Goal: Task Accomplishment & Management: Manage account settings

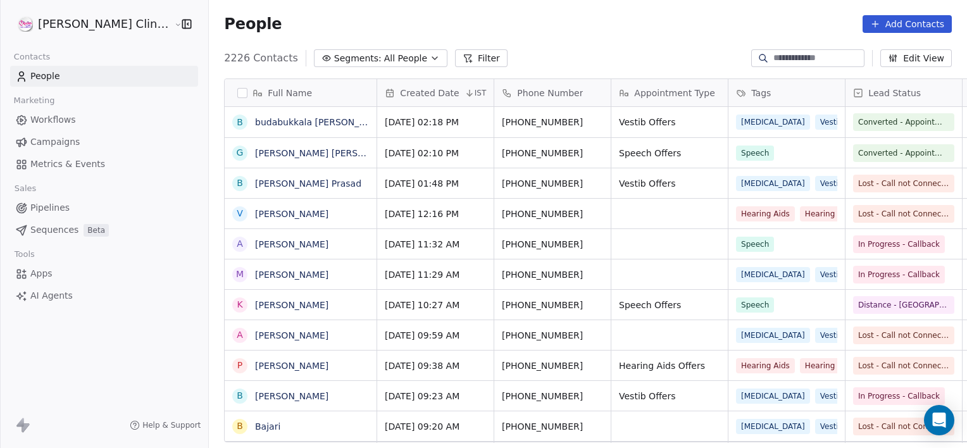
scroll to position [385, 786]
click at [524, 211] on span "[PHONE_NUMBER]" at bounding box center [542, 213] width 81 height 13
click at [631, 228] on html "RASYA Clinic External Contacts People Marketing Workflows Campaigns Metrics & E…" at bounding box center [483, 224] width 967 height 448
click at [384, 53] on span "All People" at bounding box center [405, 58] width 43 height 13
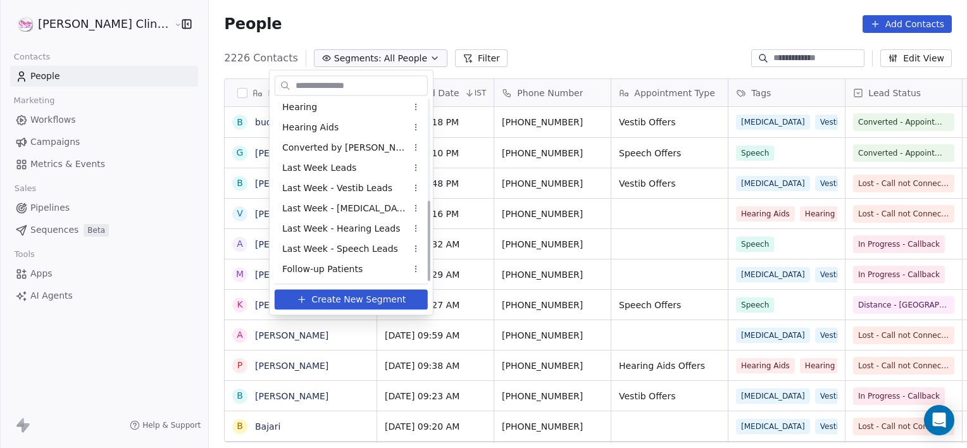
scroll to position [226, 0]
click at [281, 266] on div "Qualified Leads" at bounding box center [351, 269] width 153 height 20
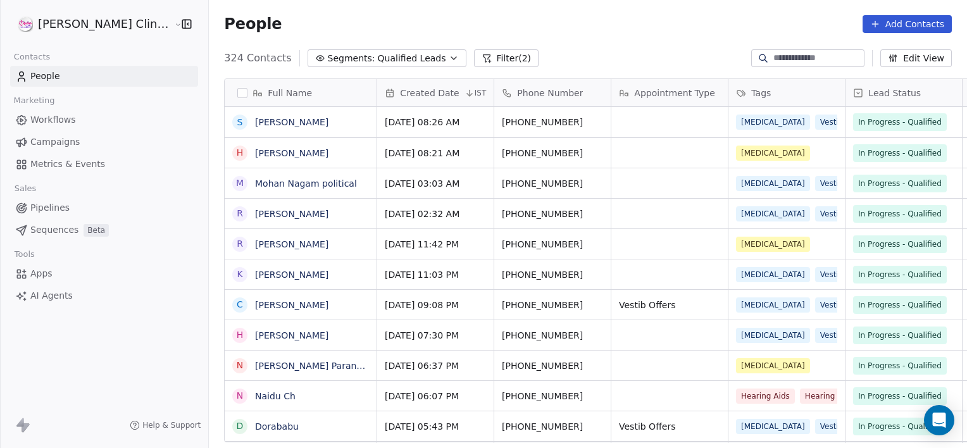
scroll to position [385, 786]
click at [474, 54] on button "Filter (2)" at bounding box center [506, 58] width 65 height 18
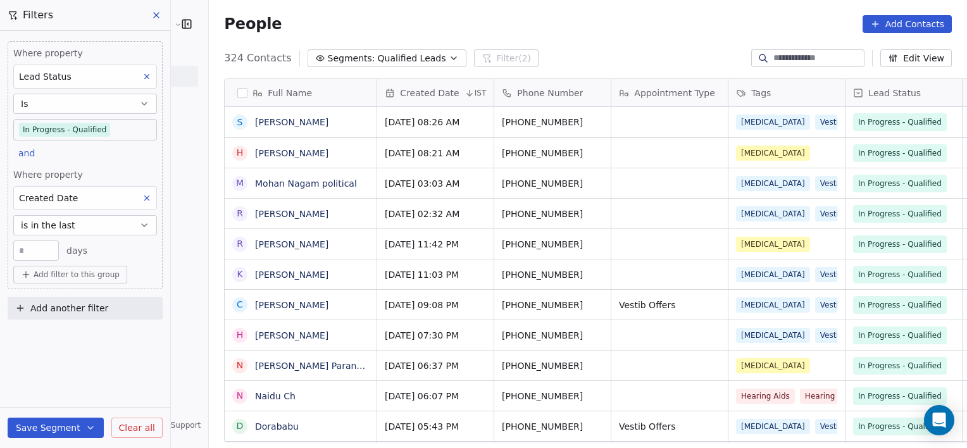
click at [78, 277] on span "Add filter to this group" at bounding box center [77, 274] width 86 height 10
click at [68, 299] on span "Contact properties" at bounding box center [68, 300] width 82 height 13
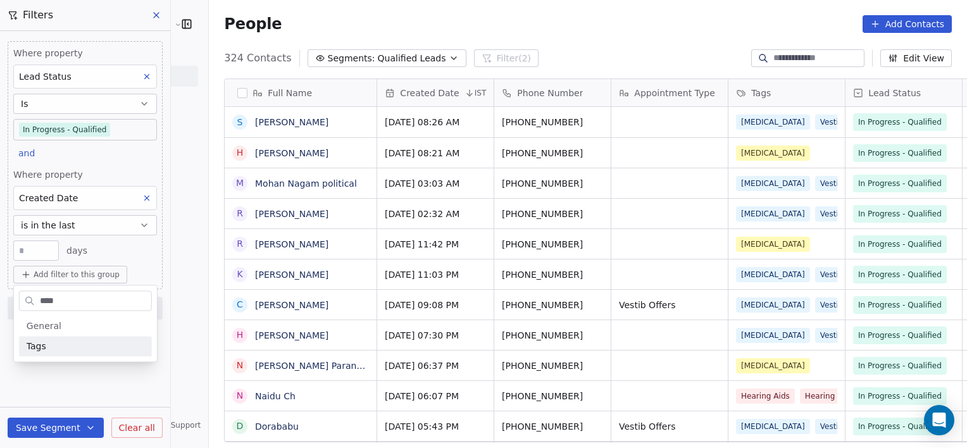
type input "****"
click at [90, 348] on div "Tags" at bounding box center [86, 346] width 118 height 13
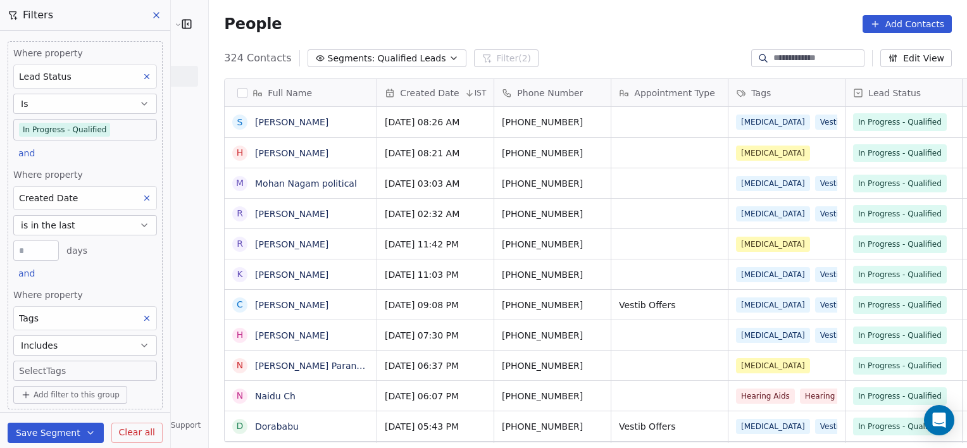
click at [164, 415] on div "Save Segment Clear all" at bounding box center [85, 432] width 170 height 40
click at [74, 368] on body "RASYA Clinic External Contacts People Marketing Workflows Campaigns Metrics & E…" at bounding box center [483, 224] width 967 height 448
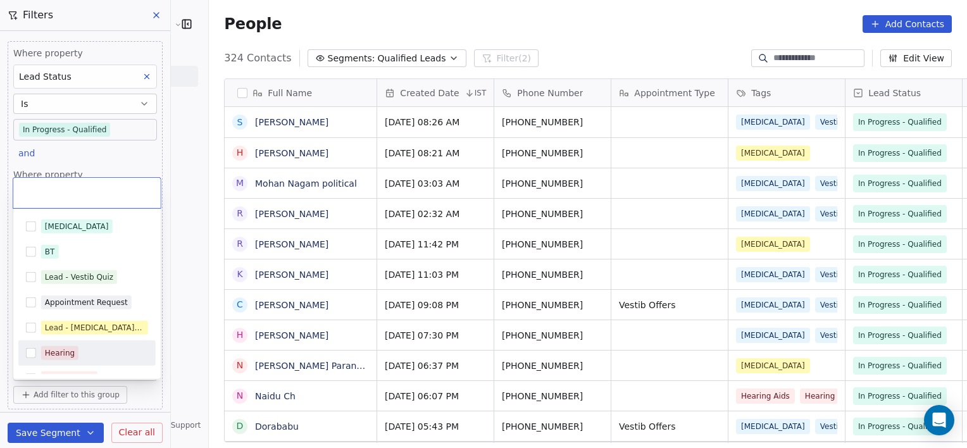
click at [89, 347] on div "Hearing" at bounding box center [94, 353] width 107 height 14
click at [72, 370] on div "Hearing Aids" at bounding box center [86, 378] width 137 height 20
click at [182, 417] on html "RASYA Clinic External Contacts People Marketing Workflows Campaigns Metrics & E…" at bounding box center [483, 224] width 967 height 448
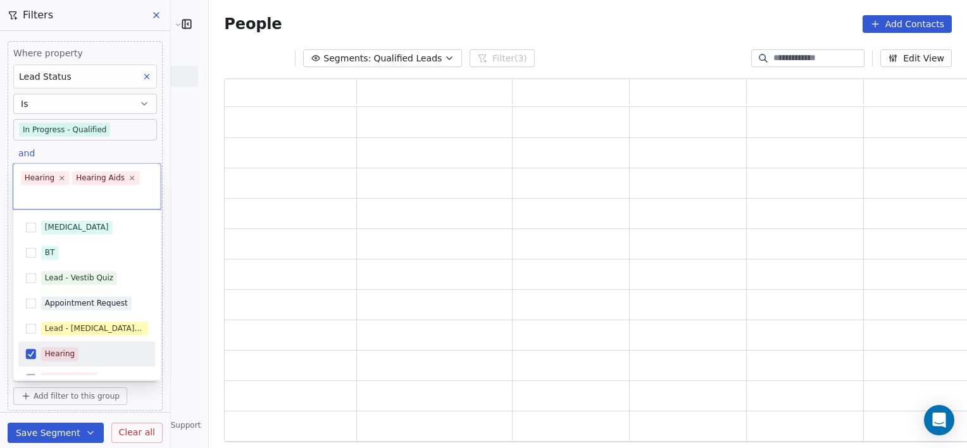
scroll to position [354, 755]
click at [182, 417] on html "[PERSON_NAME] Clinic External Contacts People Marketing Workflows Campaigns Met…" at bounding box center [483, 224] width 967 height 448
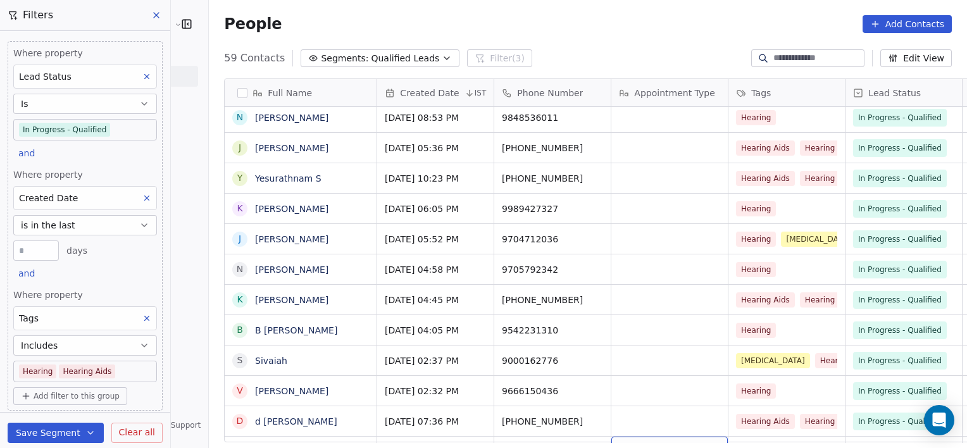
scroll to position [1455, 0]
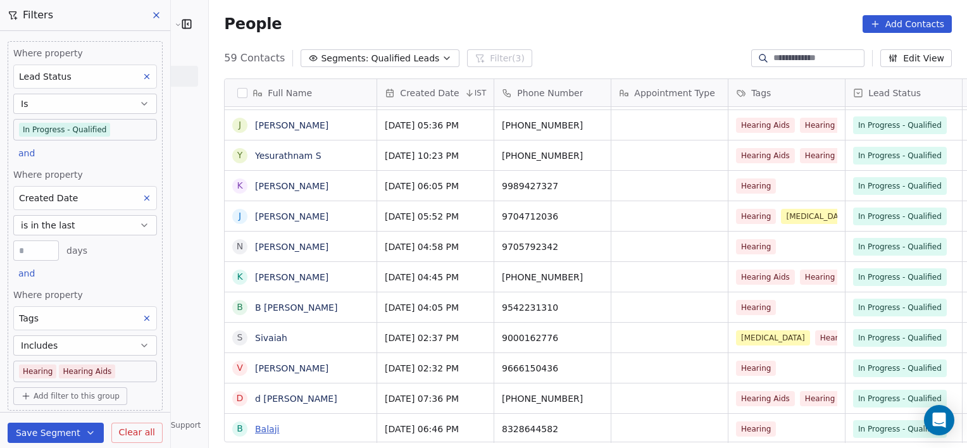
click at [255, 430] on link "Balaji" at bounding box center [267, 429] width 24 height 10
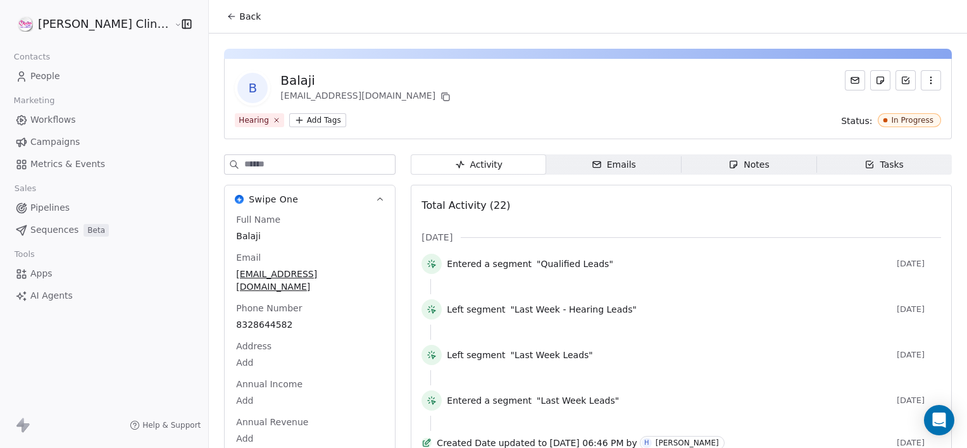
click at [746, 165] on div "Notes" at bounding box center [748, 164] width 40 height 13
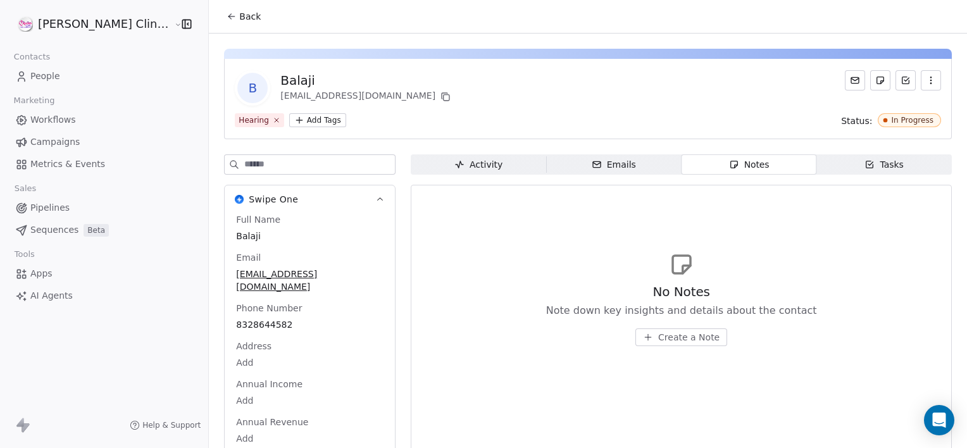
click at [239, 20] on span "Back" at bounding box center [250, 16] width 22 height 13
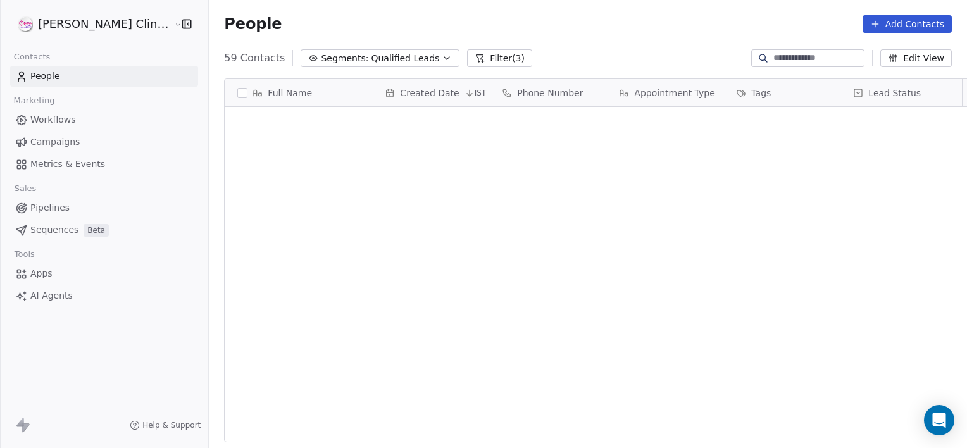
scroll to position [385, 786]
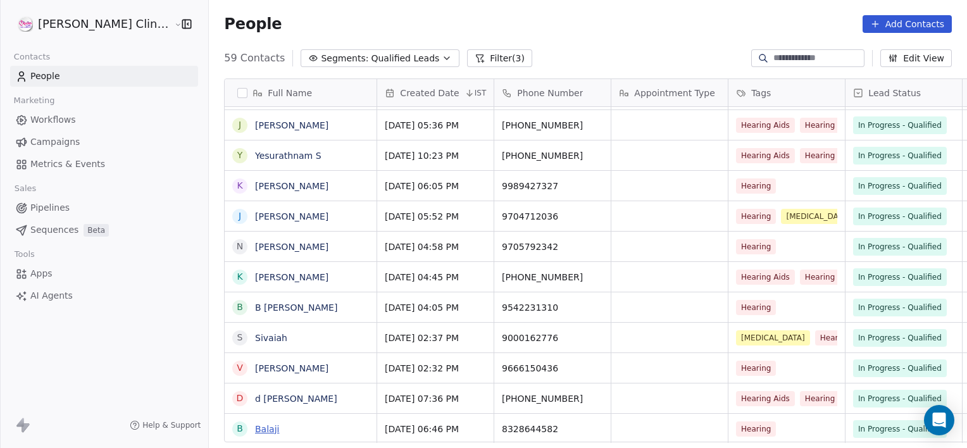
click at [255, 430] on link "Balaji" at bounding box center [267, 429] width 24 height 10
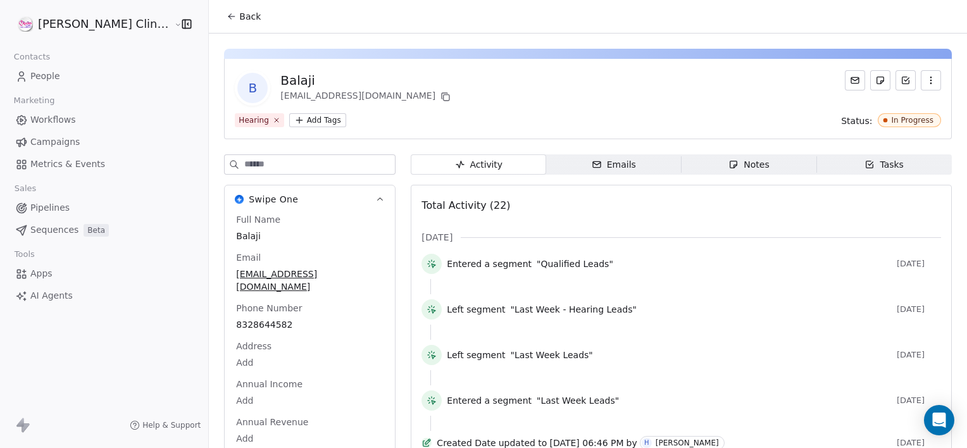
drag, startPoint x: 683, startPoint y: 178, endPoint x: 684, endPoint y: 166, distance: 12.0
click at [684, 165] on span "Notes Notes" at bounding box center [748, 164] width 135 height 20
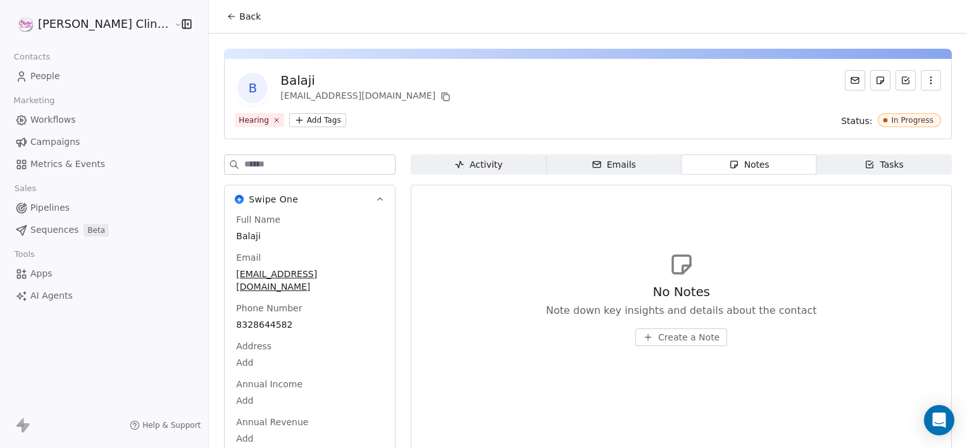
click at [658, 339] on span "Create a Note" at bounding box center [688, 337] width 61 height 13
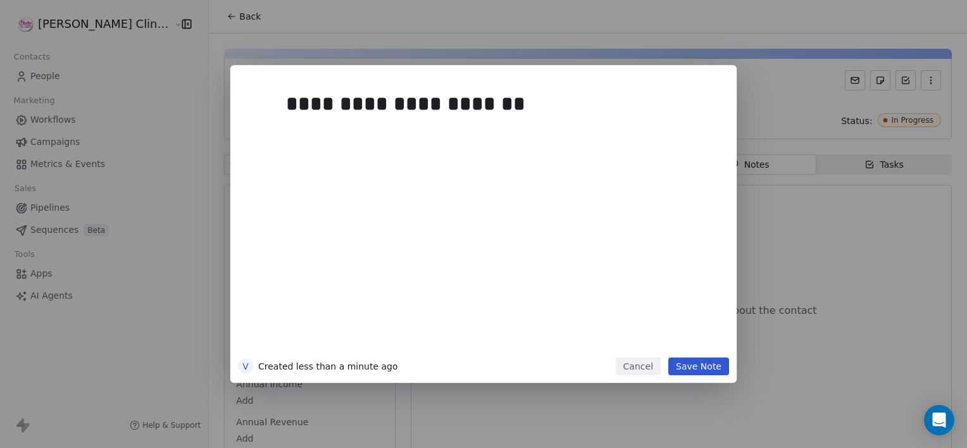
click at [698, 362] on button "Save Note" at bounding box center [698, 366] width 61 height 18
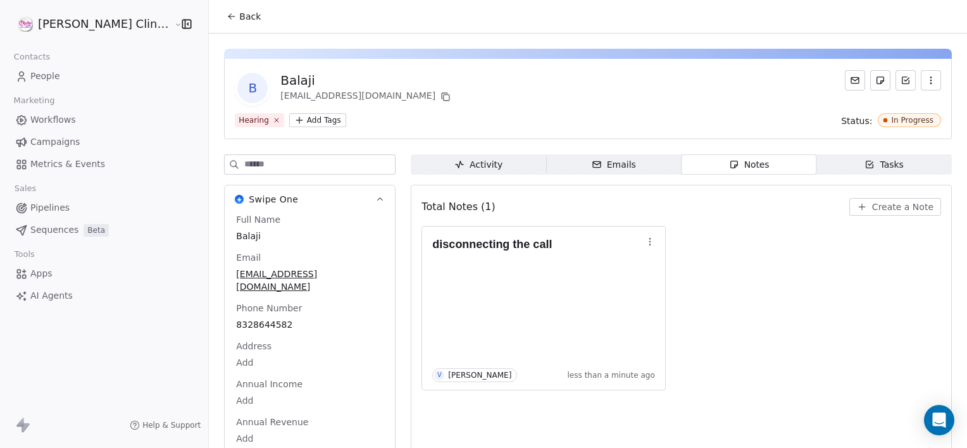
click at [239, 20] on span "Back" at bounding box center [250, 16] width 22 height 13
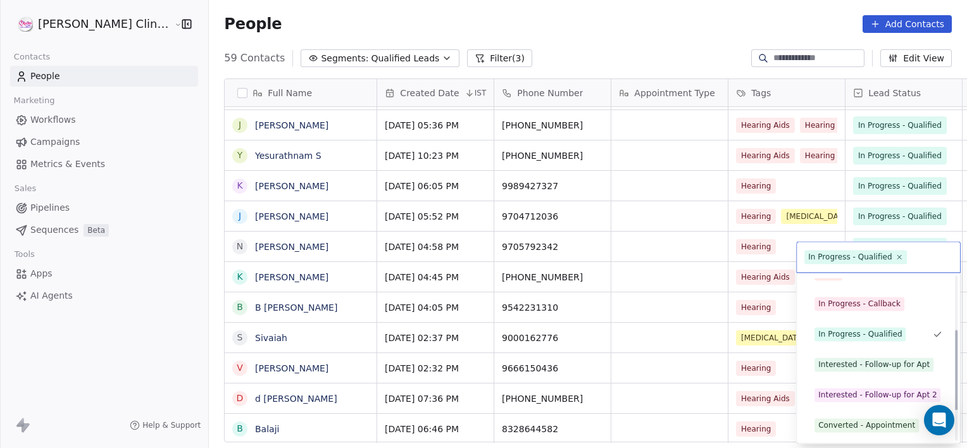
scroll to position [169, 0]
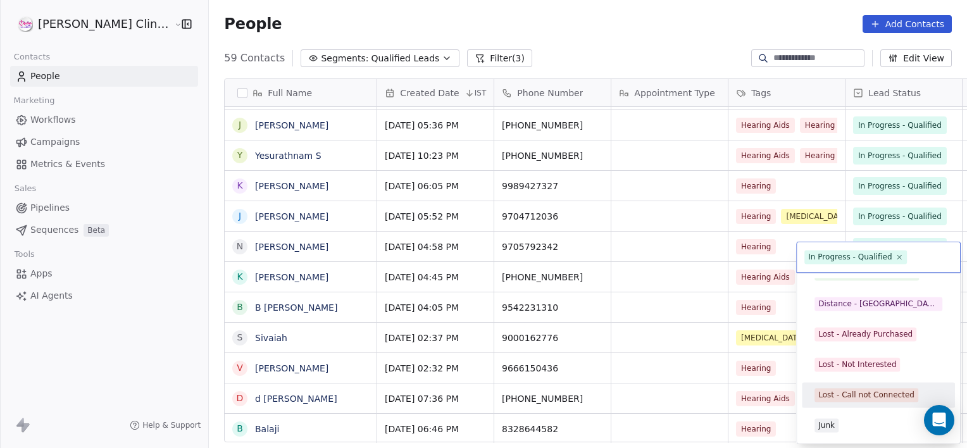
click at [846, 392] on div "Lost - Call not Connected" at bounding box center [866, 394] width 96 height 11
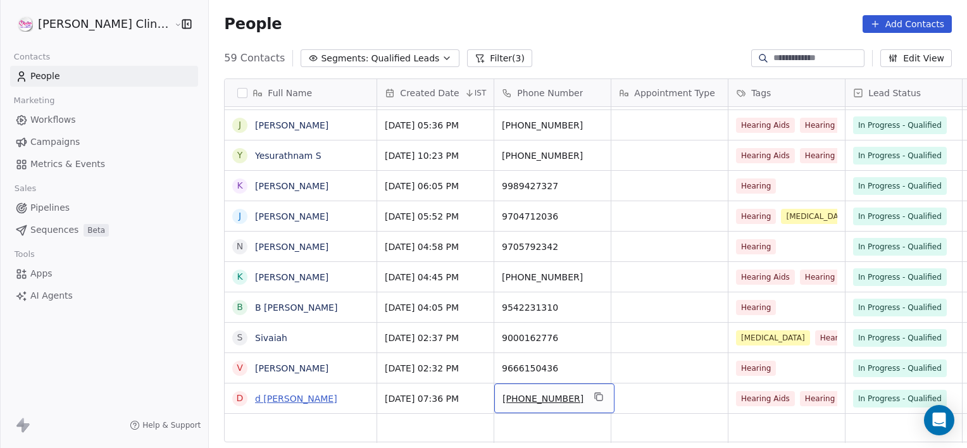
click at [255, 399] on link "d [PERSON_NAME]" at bounding box center [296, 398] width 82 height 10
click at [255, 393] on link "d [PERSON_NAME]" at bounding box center [296, 398] width 82 height 10
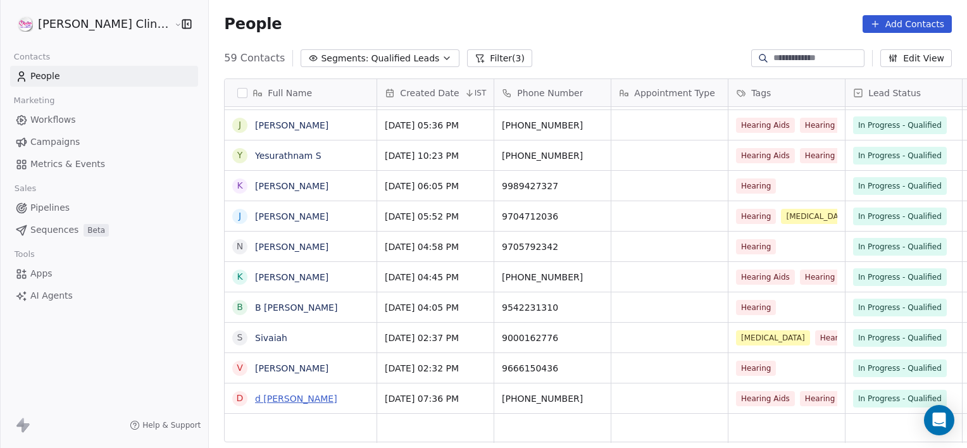
click at [255, 393] on link "d [PERSON_NAME]" at bounding box center [296, 398] width 82 height 10
click at [255, 400] on link "d [PERSON_NAME]" at bounding box center [296, 398] width 82 height 10
click at [288, 417] on div "grid" at bounding box center [301, 429] width 152 height 30
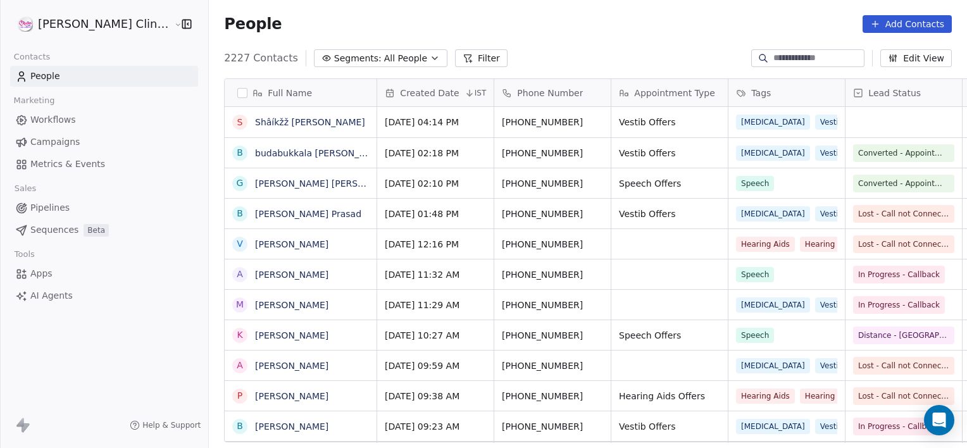
scroll to position [385, 786]
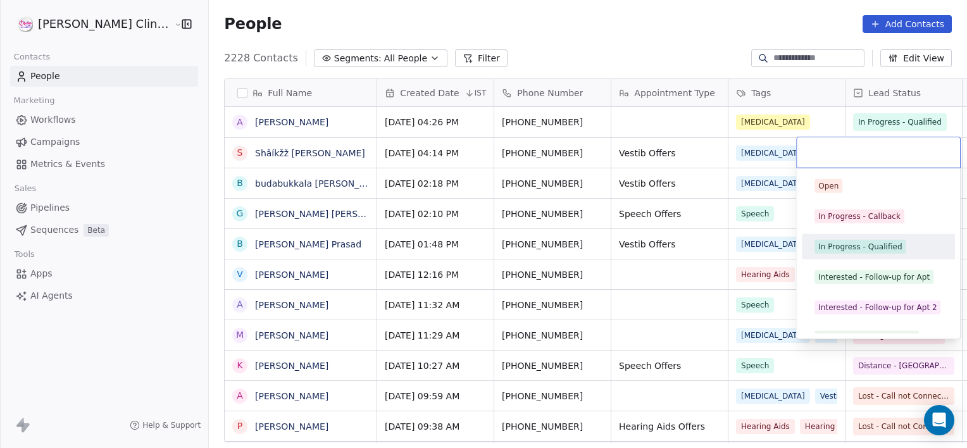
click at [878, 252] on span "In Progress - Qualified" at bounding box center [859, 247] width 91 height 14
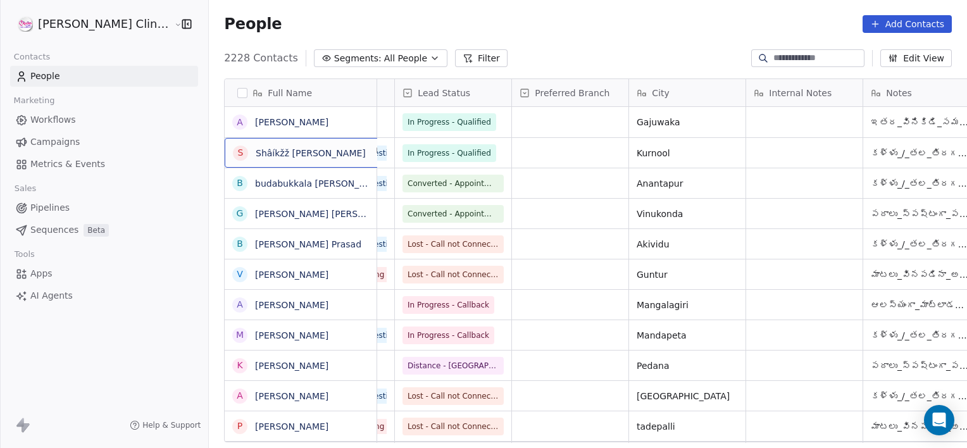
scroll to position [0, 0]
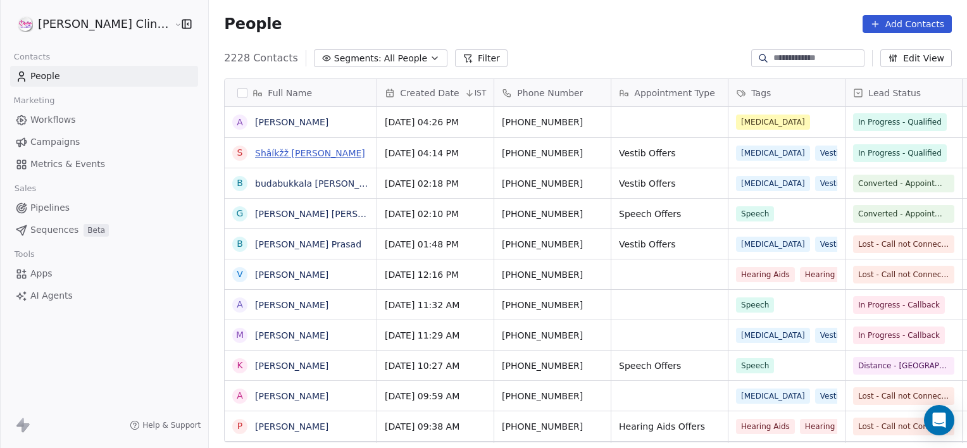
click at [286, 152] on link "Shâíkžž [PERSON_NAME]" at bounding box center [310, 153] width 110 height 10
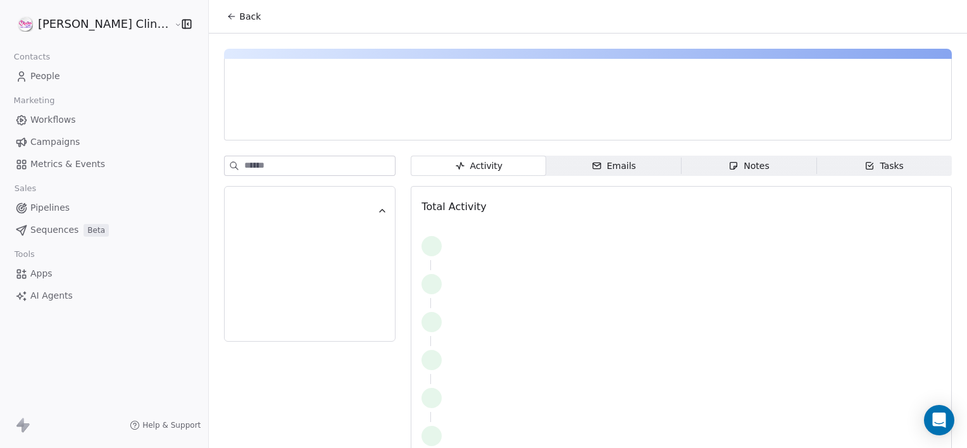
click at [772, 163] on span "Notes Notes" at bounding box center [748, 166] width 135 height 20
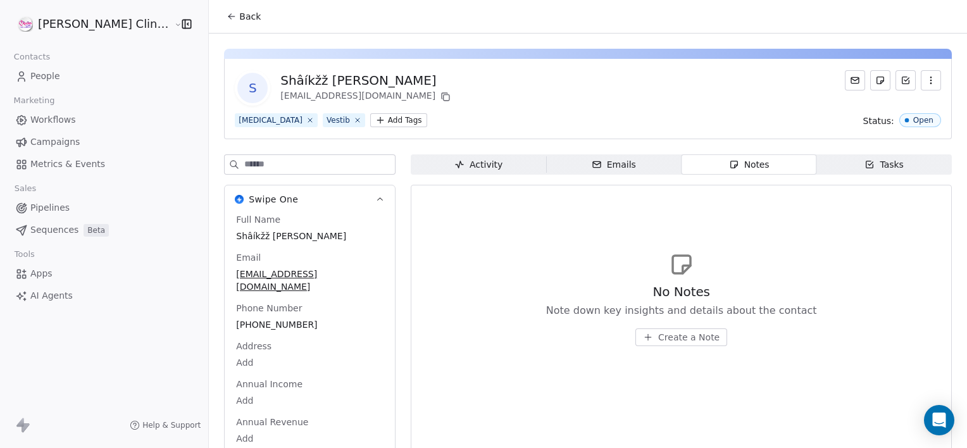
click at [658, 335] on span "Create a Note" at bounding box center [688, 337] width 61 height 13
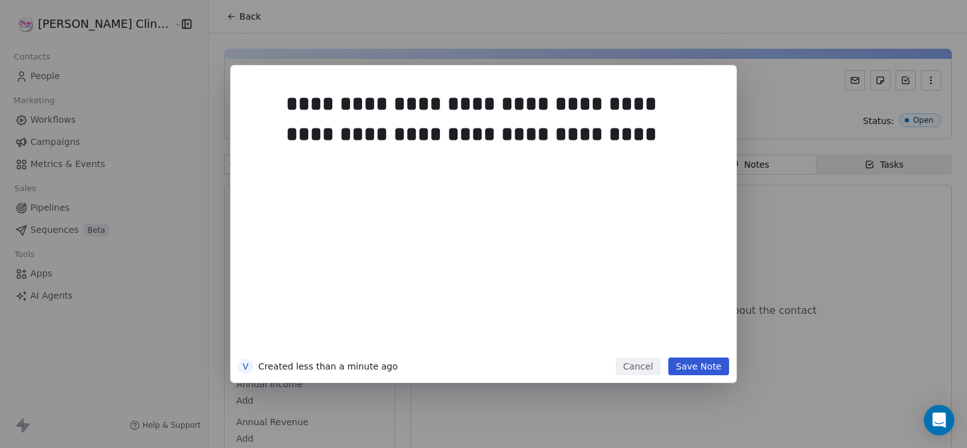
click at [696, 364] on button "Save Note" at bounding box center [698, 366] width 61 height 18
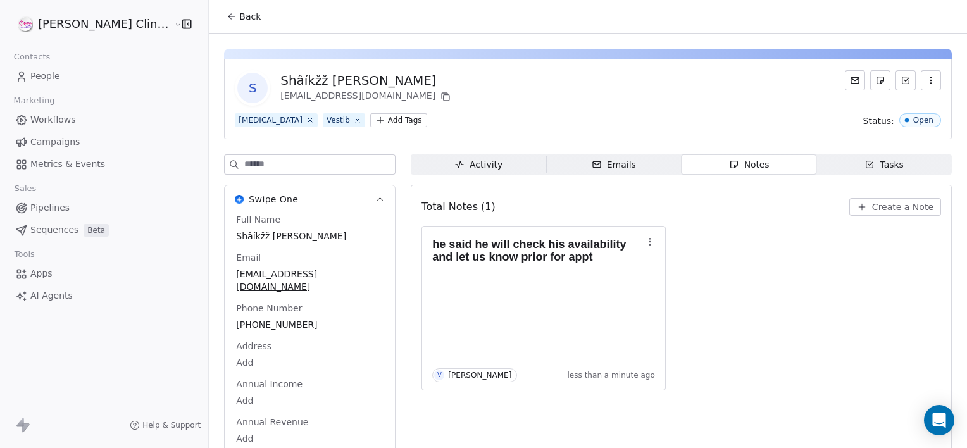
click at [219, 19] on button "Back" at bounding box center [243, 16] width 49 height 23
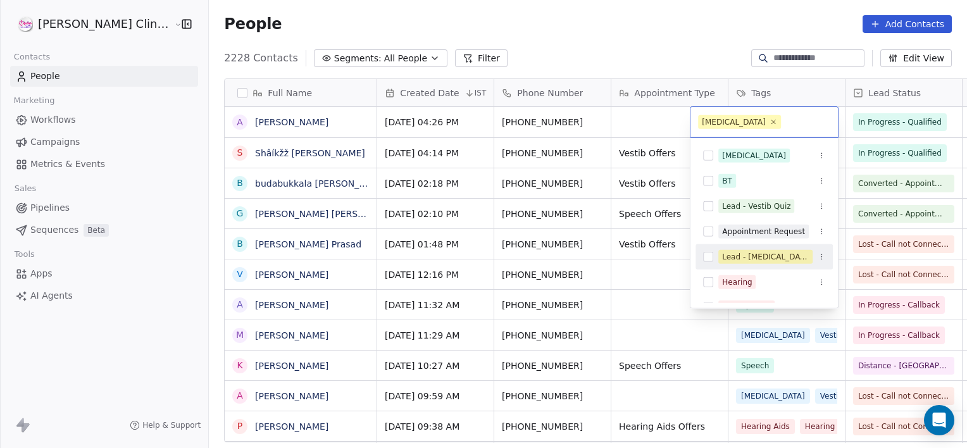
drag, startPoint x: 748, startPoint y: 285, endPoint x: 739, endPoint y: 278, distance: 11.4
click at [739, 278] on div "Hearing" at bounding box center [737, 281] width 30 height 11
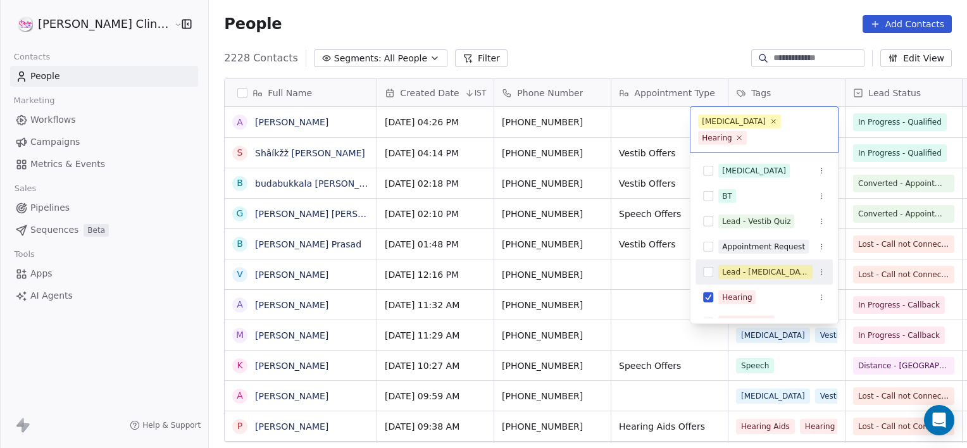
click at [739, 278] on span "Lead - [MEDICAL_DATA] Quiz" at bounding box center [765, 272] width 94 height 14
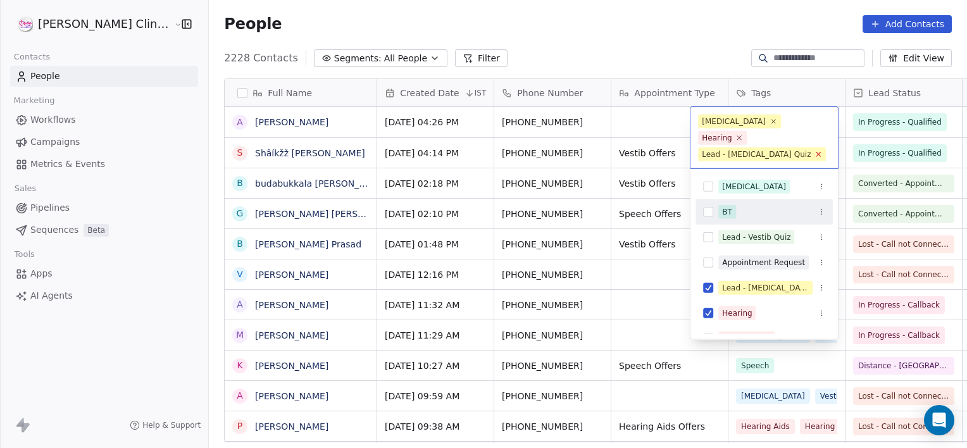
click at [814, 150] on icon at bounding box center [818, 154] width 8 height 8
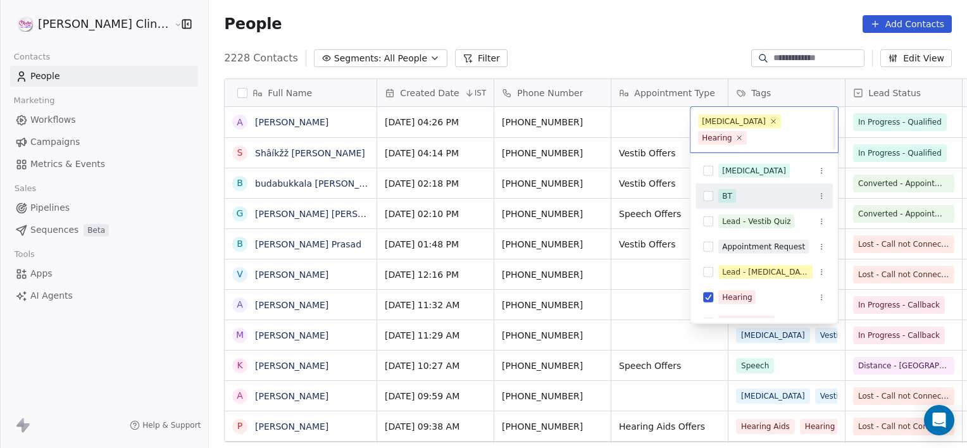
click at [645, 111] on html "[PERSON_NAME] Clinic External Contacts People Marketing Workflows Campaigns Met…" at bounding box center [483, 224] width 967 height 448
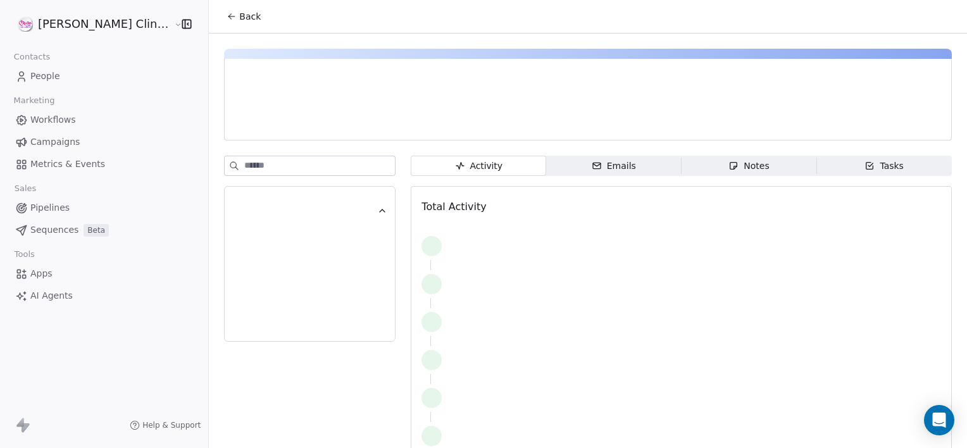
click at [737, 159] on div "Notes" at bounding box center [748, 165] width 40 height 13
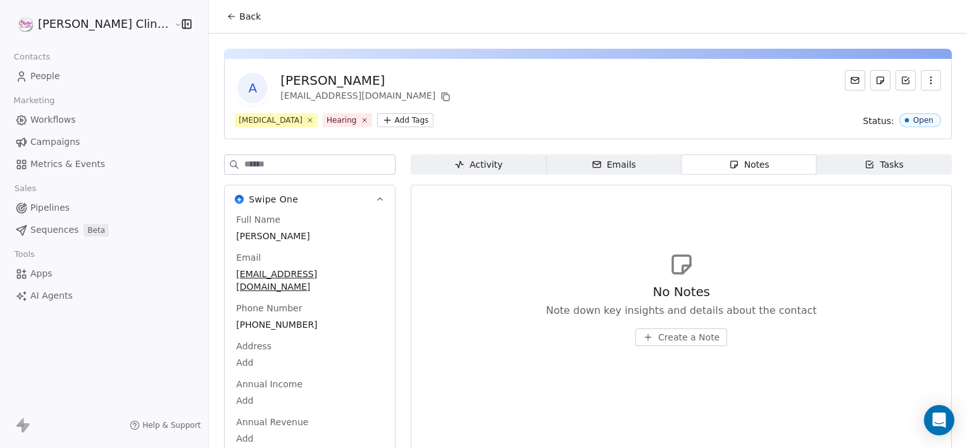
click at [658, 331] on span "Create a Note" at bounding box center [688, 337] width 61 height 13
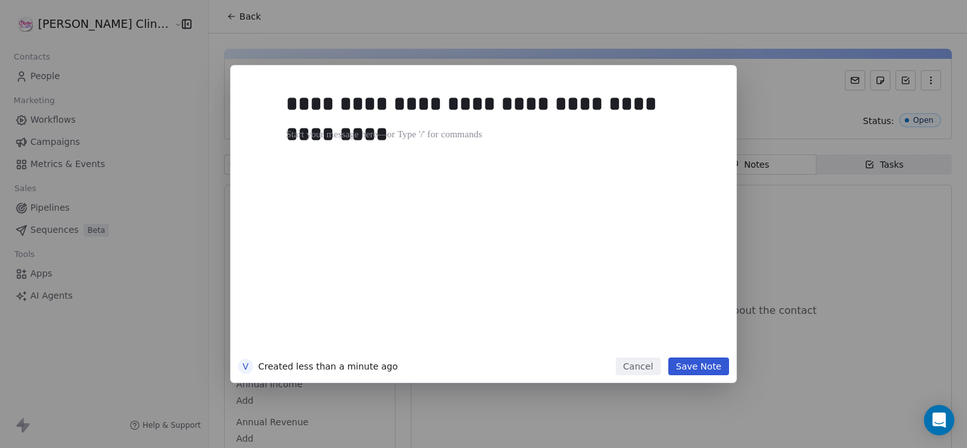
click at [629, 335] on div "**********" at bounding box center [502, 217] width 433 height 269
click at [707, 109] on div "**********" at bounding box center [497, 104] width 423 height 30
click at [323, 159] on div "****" at bounding box center [497, 165] width 423 height 15
click at [701, 369] on button "Save Note" at bounding box center [698, 366] width 61 height 18
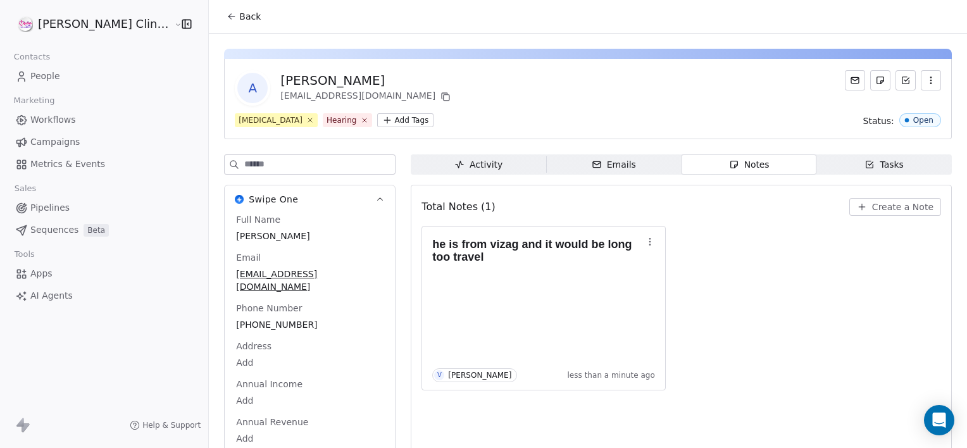
click at [219, 20] on button "Back" at bounding box center [243, 16] width 49 height 23
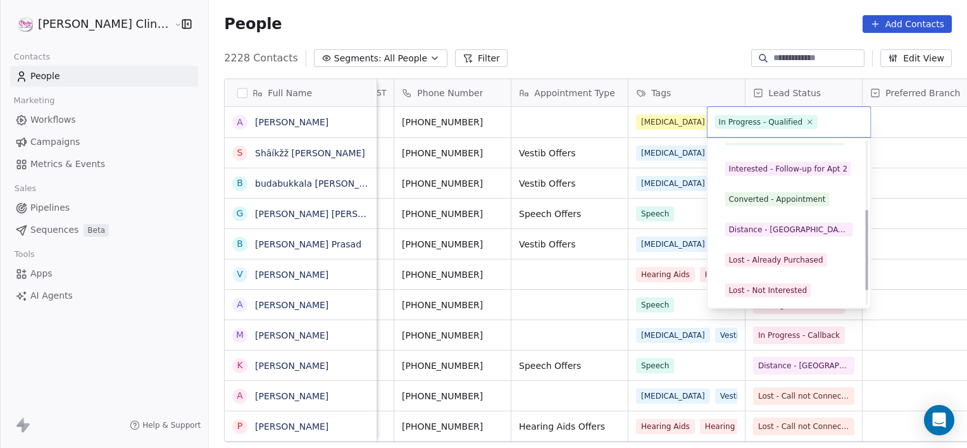
scroll to position [139, 0]
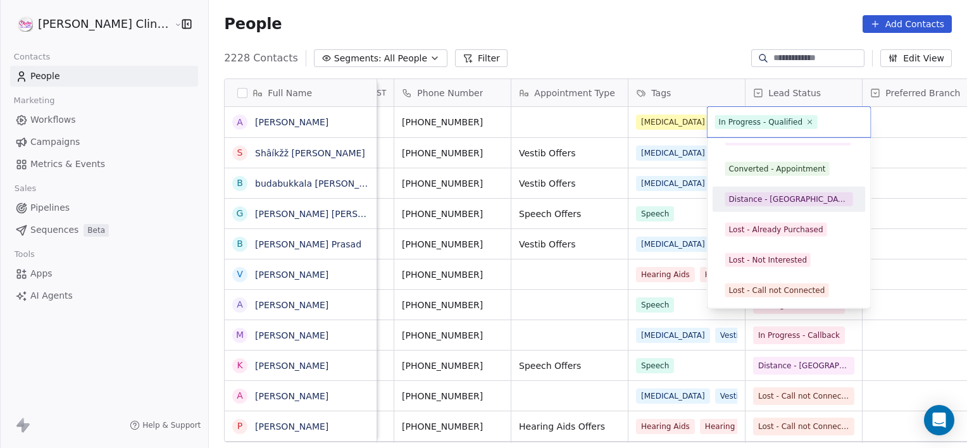
click at [765, 203] on div "Distance - [GEOGRAPHIC_DATA]" at bounding box center [789, 199] width 120 height 11
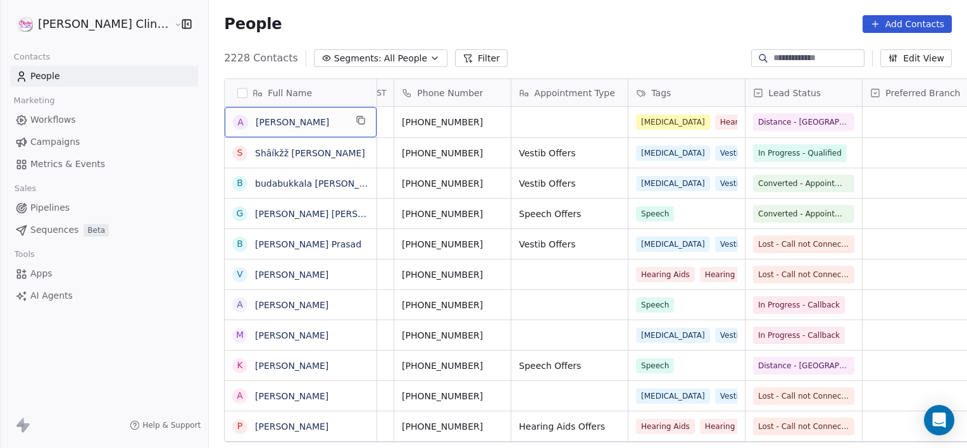
scroll to position [0, 0]
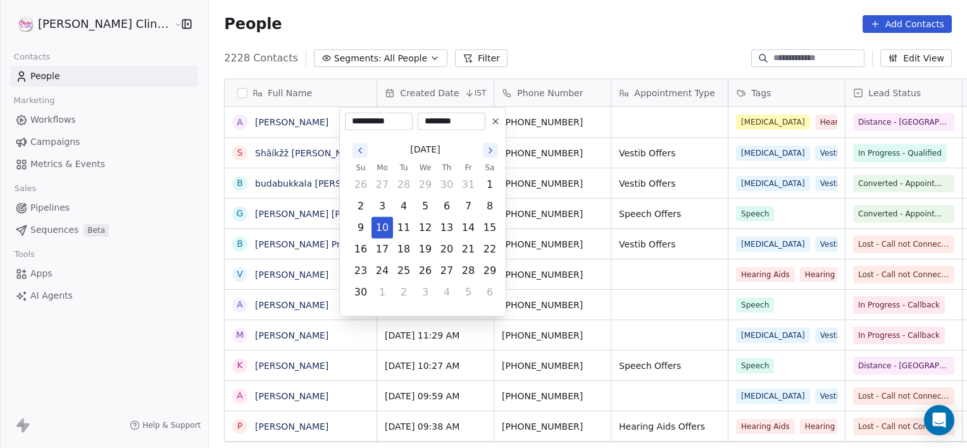
type input "**********"
click at [650, 120] on html "[PERSON_NAME] Clinic External Contacts People Marketing Workflows Campaigns Met…" at bounding box center [483, 224] width 967 height 448
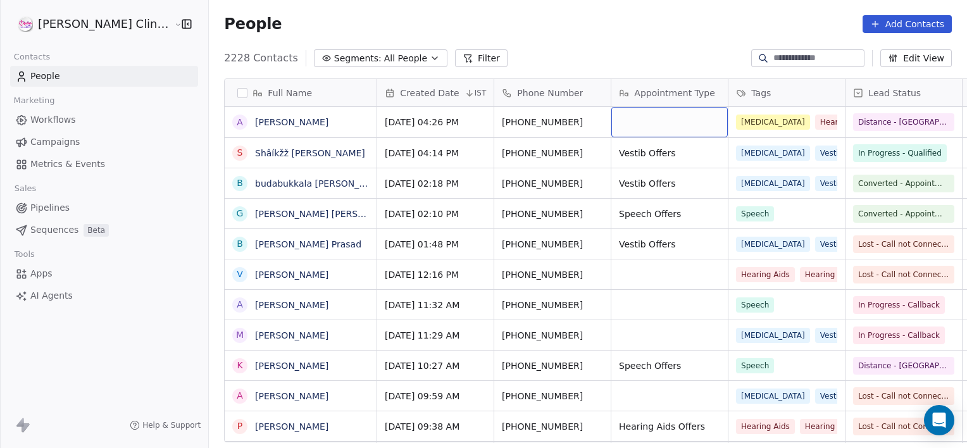
click at [377, 60] on button "Segments: All People" at bounding box center [380, 58] width 133 height 18
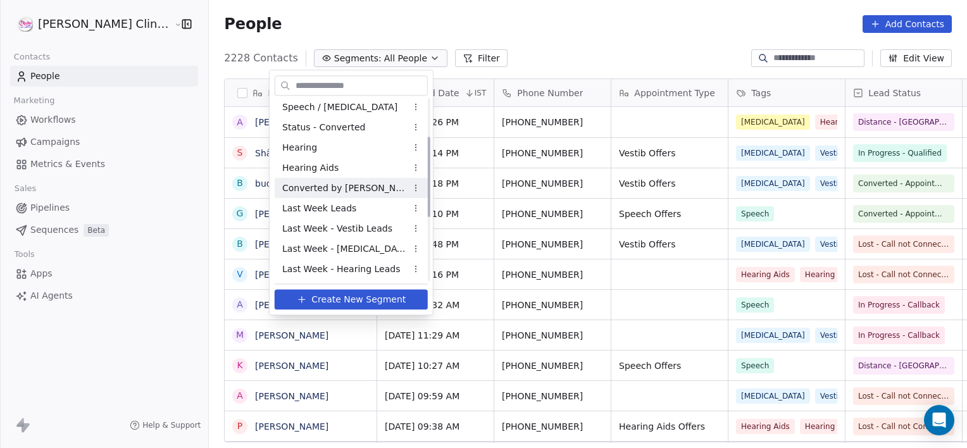
scroll to position [226, 0]
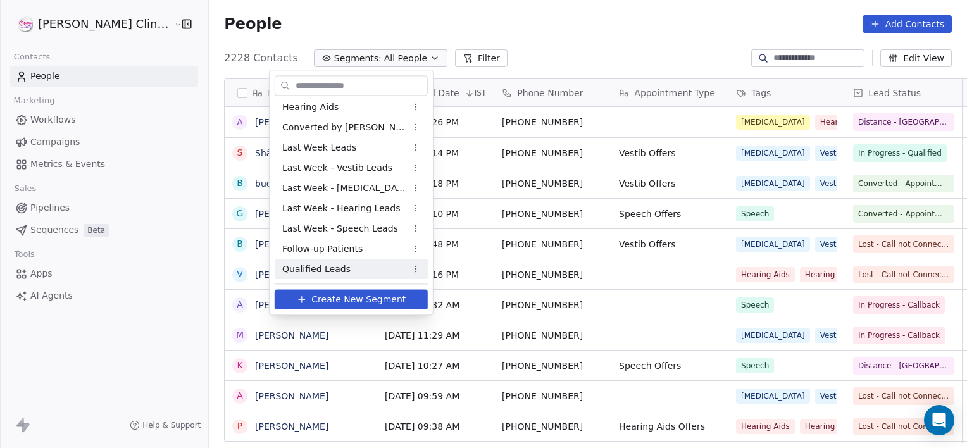
click at [324, 268] on span "Qualified Leads" at bounding box center [316, 269] width 68 height 13
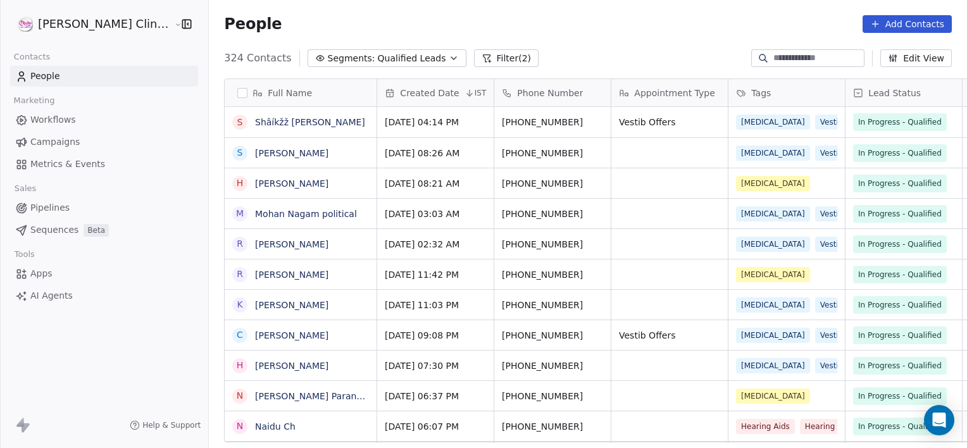
scroll to position [385, 786]
click at [474, 63] on button "Filter (2)" at bounding box center [506, 58] width 65 height 18
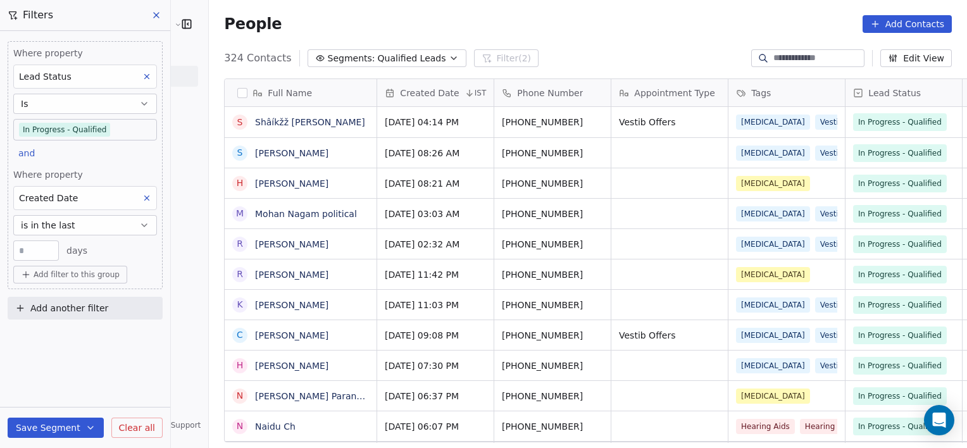
click at [110, 273] on span "Add filter to this group" at bounding box center [77, 274] width 86 height 10
click at [78, 304] on span "Contact properties" at bounding box center [68, 300] width 82 height 13
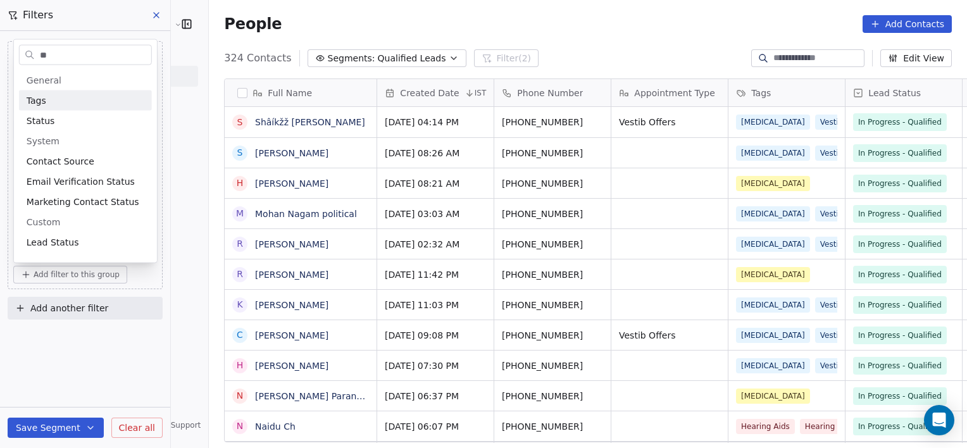
type input "**"
click at [90, 96] on div "Tags" at bounding box center [86, 100] width 118 height 13
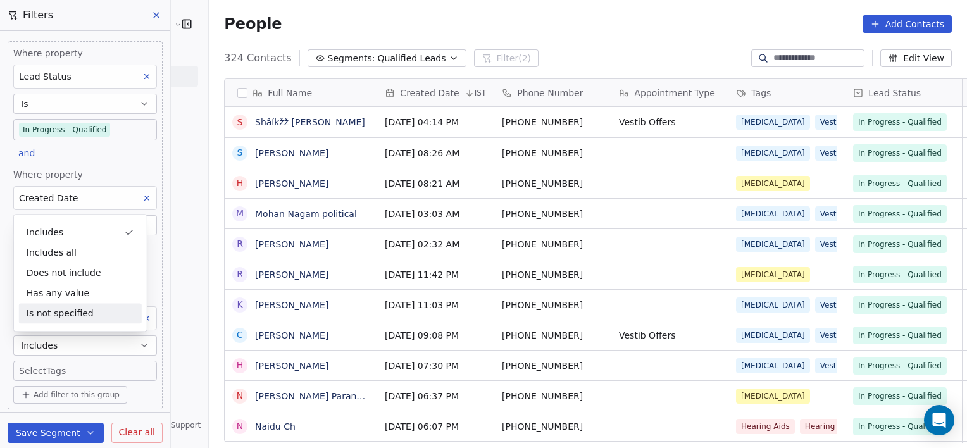
click at [116, 369] on body "[PERSON_NAME] Clinic External Contacts People Marketing Workflows Campaigns Met…" at bounding box center [483, 224] width 967 height 448
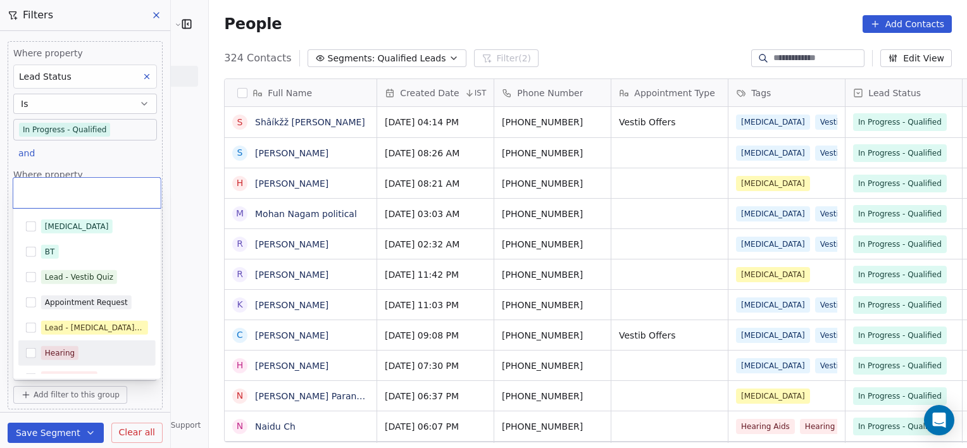
click at [101, 356] on div "Hearing" at bounding box center [94, 353] width 107 height 14
click at [106, 366] on div "Hearing Aids" at bounding box center [86, 378] width 137 height 25
click at [106, 366] on div "[MEDICAL_DATA] BT Lead - Vestib Quiz Appointment Request Lead - [MEDICAL_DATA] …" at bounding box center [86, 416] width 137 height 405
click at [183, 407] on html "[PERSON_NAME] Clinic External Contacts People Marketing Workflows Campaigns Met…" at bounding box center [483, 224] width 967 height 448
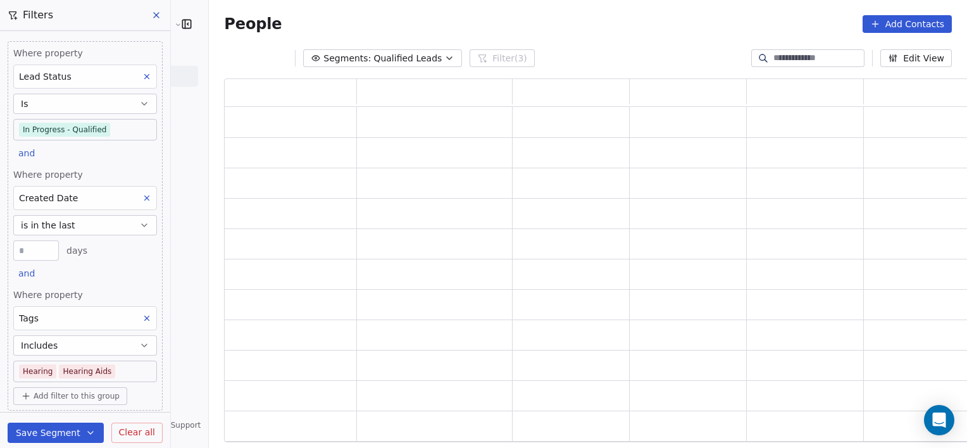
scroll to position [354, 755]
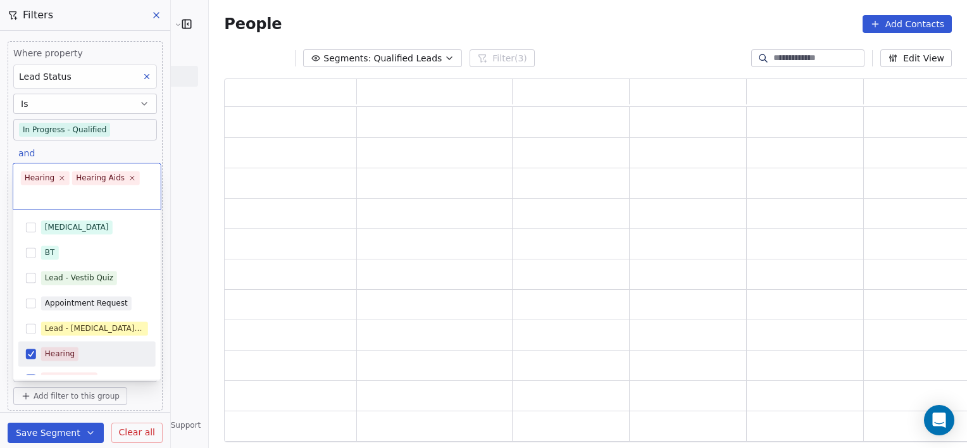
click at [485, 23] on html "[PERSON_NAME] Clinic External Contacts People Marketing Workflows Campaigns Met…" at bounding box center [483, 224] width 967 height 448
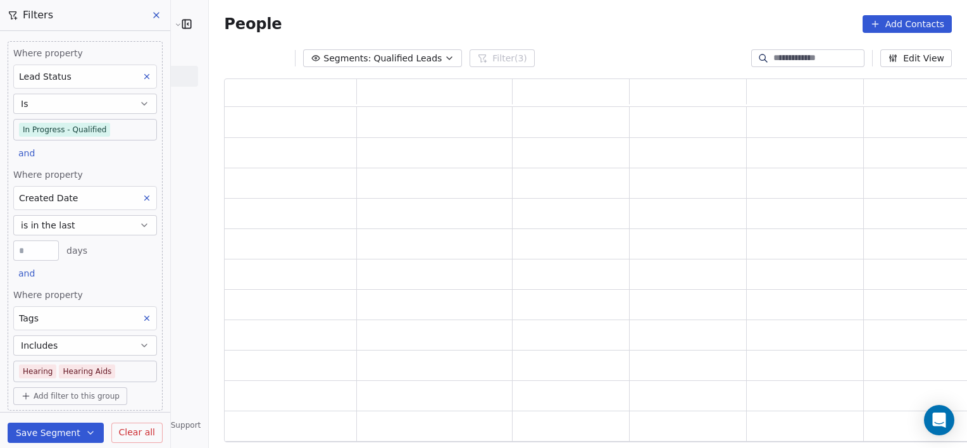
click at [543, 38] on div "People Add Contacts" at bounding box center [588, 24] width 758 height 48
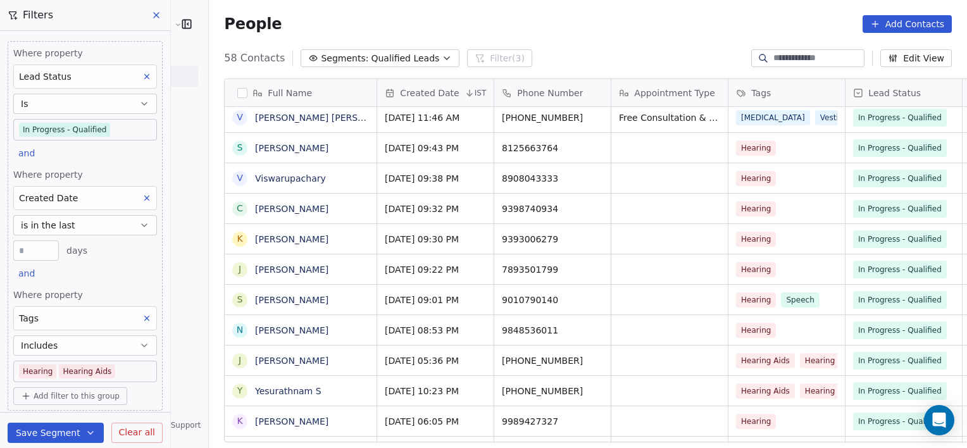
scroll to position [1425, 0]
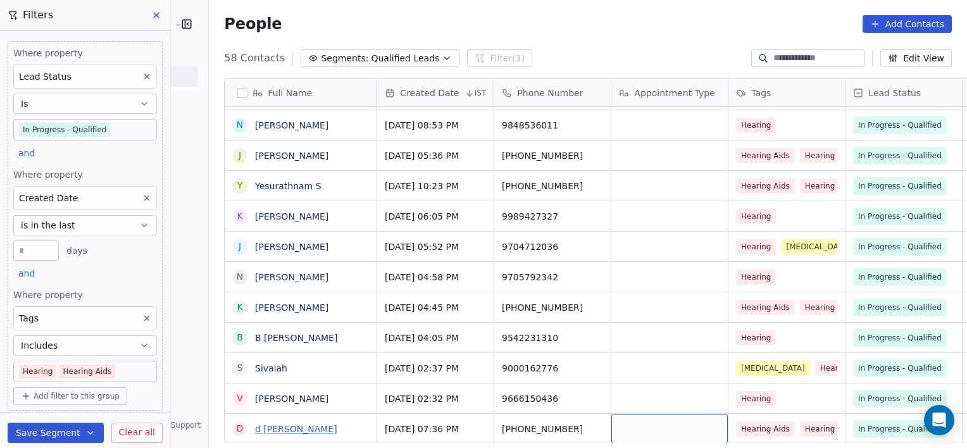
click at [255, 428] on link "d [PERSON_NAME]" at bounding box center [296, 429] width 82 height 10
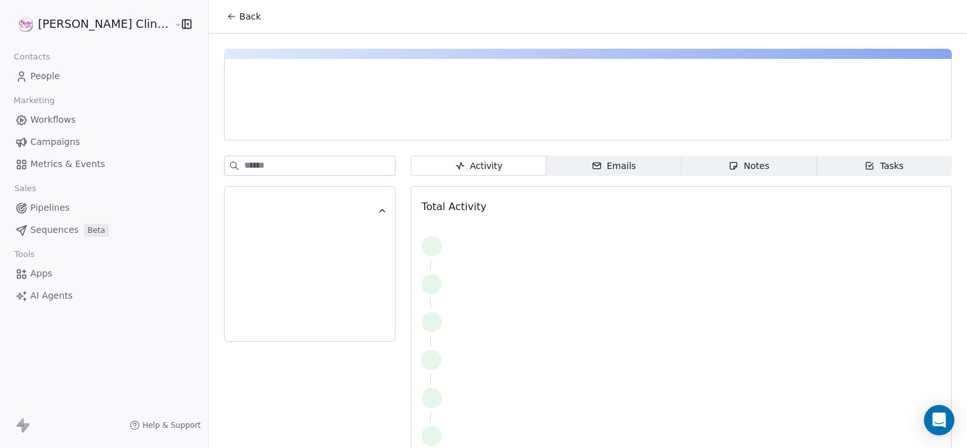
click at [681, 166] on span "Notes Notes" at bounding box center [748, 166] width 135 height 20
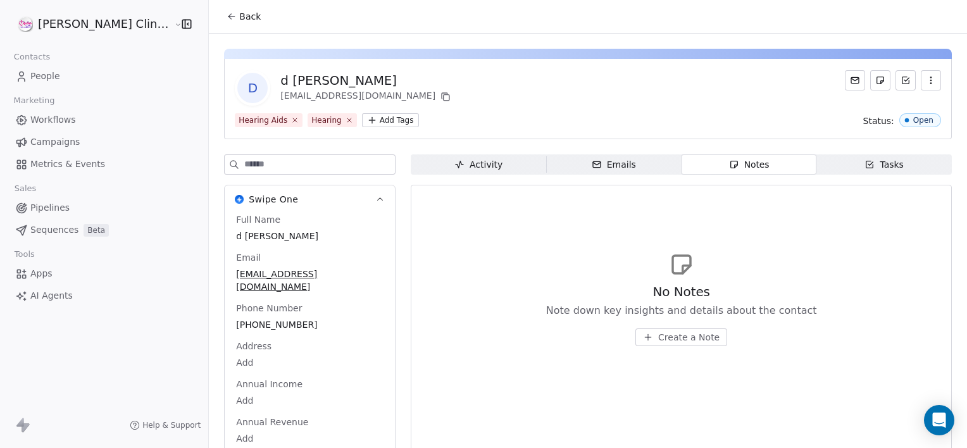
click at [664, 342] on span "Create a Note" at bounding box center [688, 337] width 61 height 13
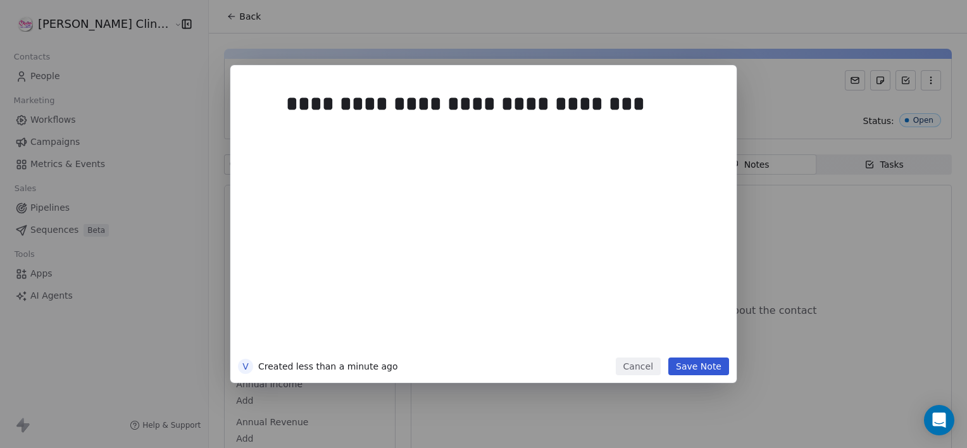
click at [696, 375] on div "**********" at bounding box center [483, 224] width 506 height 318
click at [688, 361] on button "Save Note" at bounding box center [698, 366] width 61 height 18
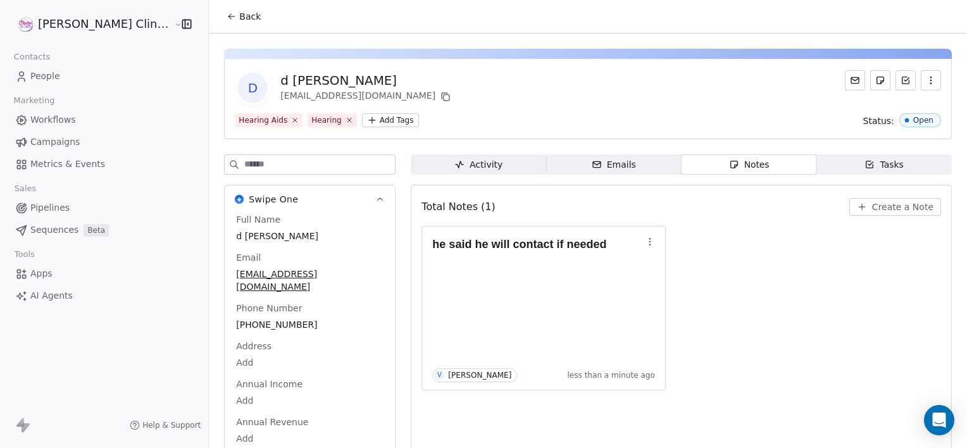
click at [219, 27] on button "Back" at bounding box center [243, 16] width 49 height 23
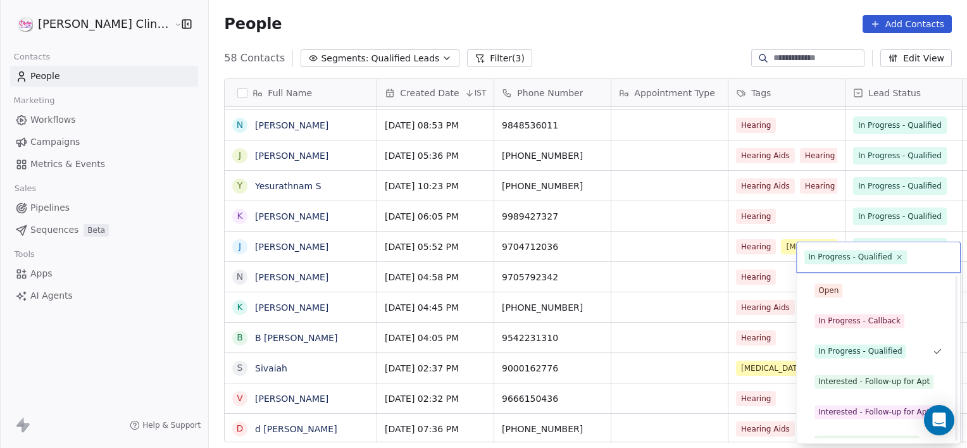
scroll to position [169, 0]
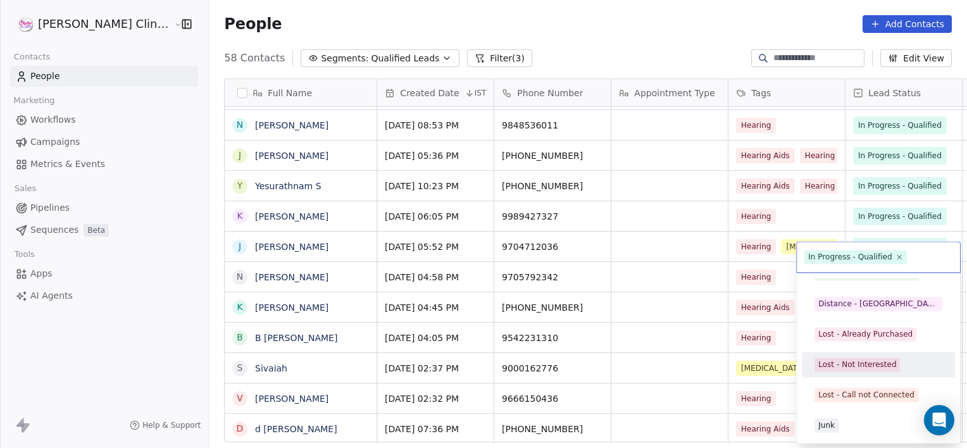
click at [867, 359] on div "Lost - Not Interested" at bounding box center [857, 364] width 78 height 11
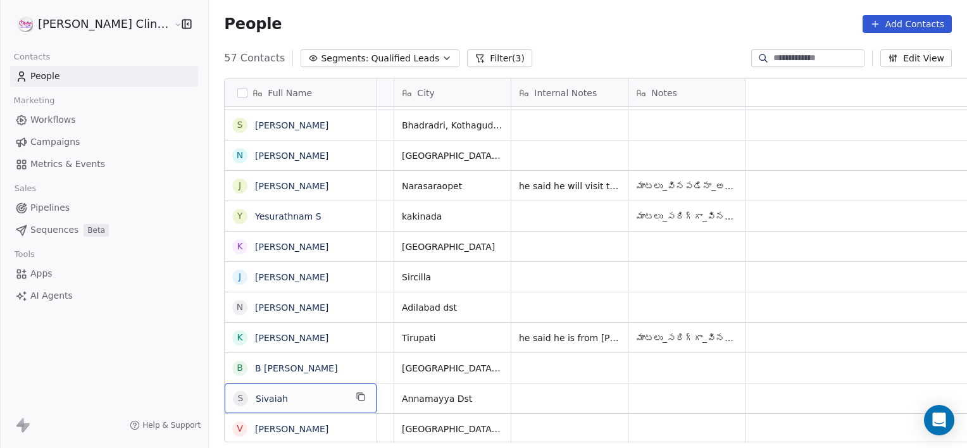
scroll to position [0, 0]
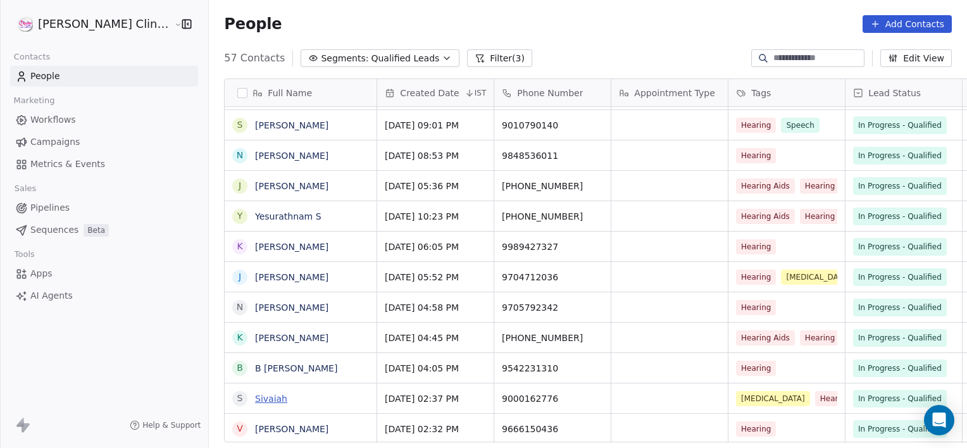
click at [255, 397] on link "Sivaiah" at bounding box center [271, 398] width 32 height 10
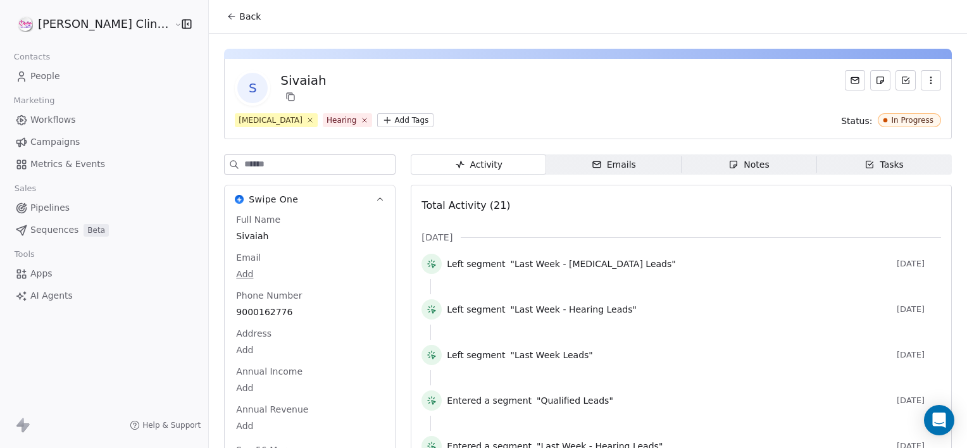
click at [736, 168] on div "Notes" at bounding box center [748, 164] width 40 height 13
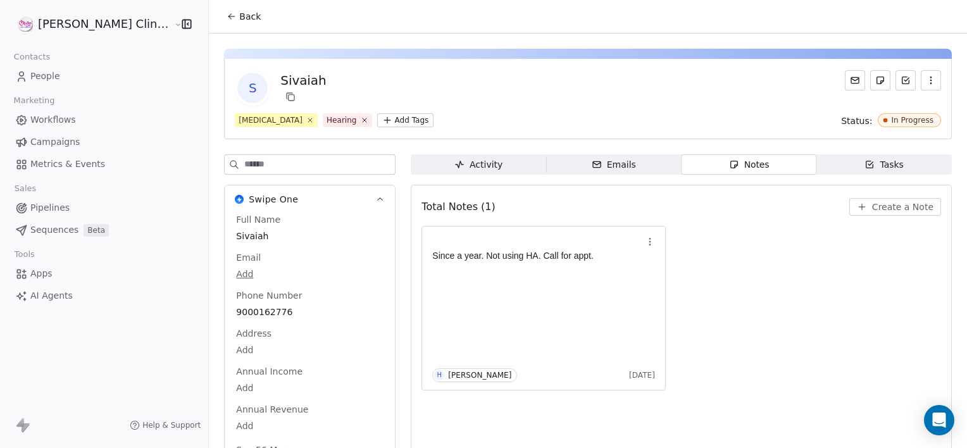
click at [887, 206] on span "Create a Note" at bounding box center [902, 207] width 61 height 13
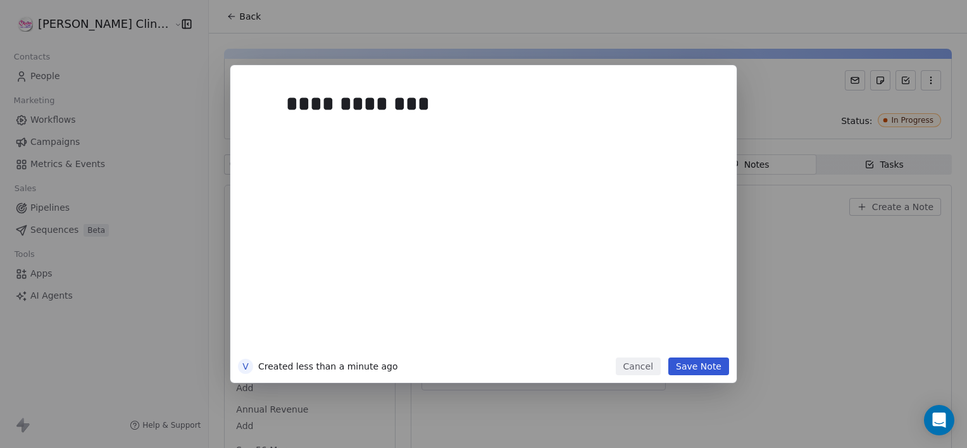
click at [693, 364] on button "Save Note" at bounding box center [698, 366] width 61 height 18
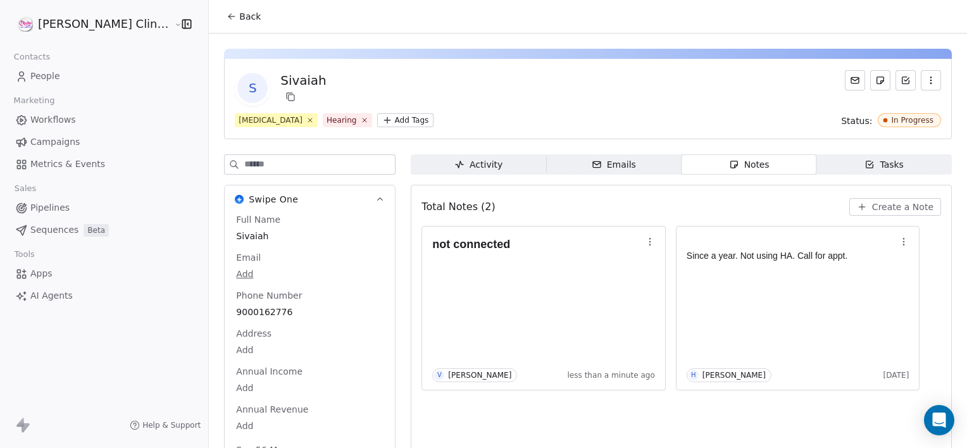
click at [239, 18] on span "Back" at bounding box center [250, 16] width 22 height 13
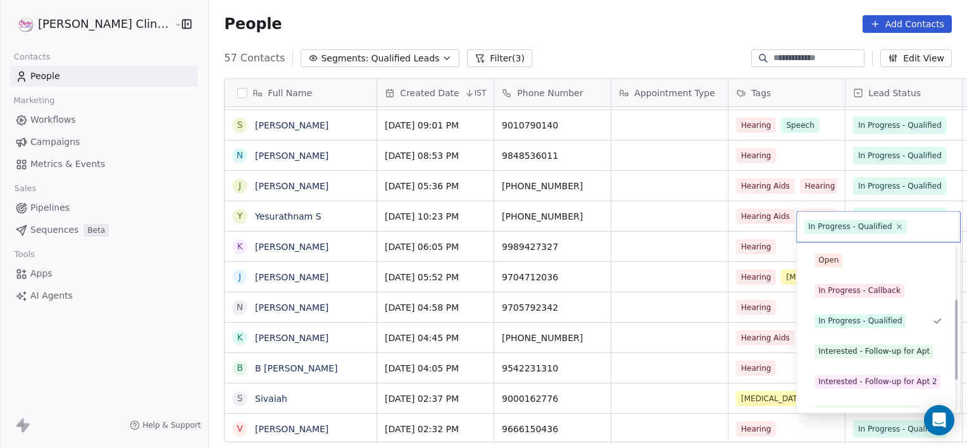
scroll to position [169, 0]
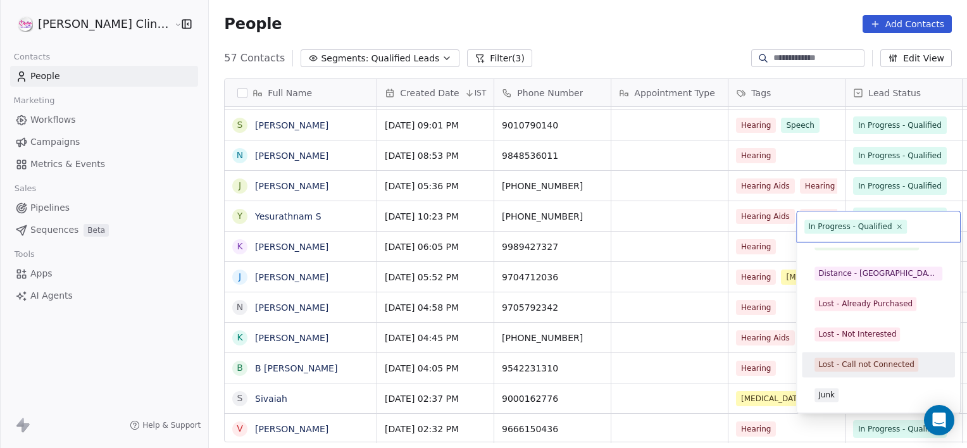
click at [863, 362] on div "Lost - Call not Connected" at bounding box center [866, 364] width 96 height 11
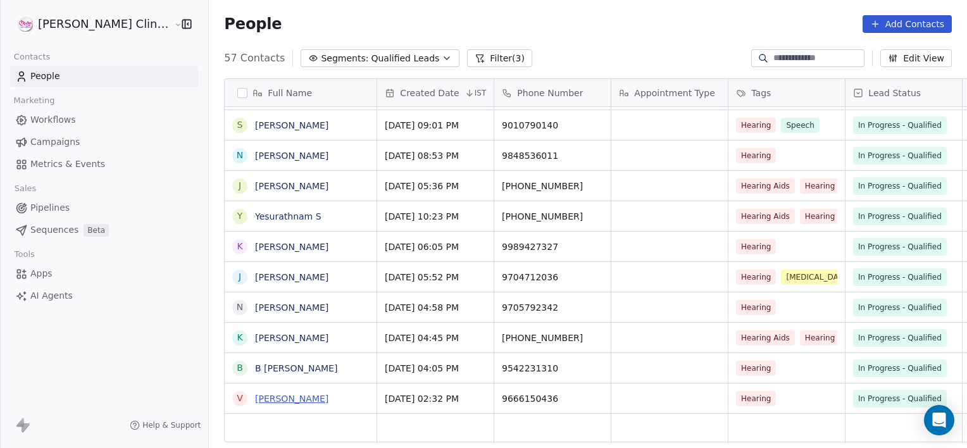
click at [255, 402] on link "[PERSON_NAME]" at bounding box center [291, 398] width 73 height 10
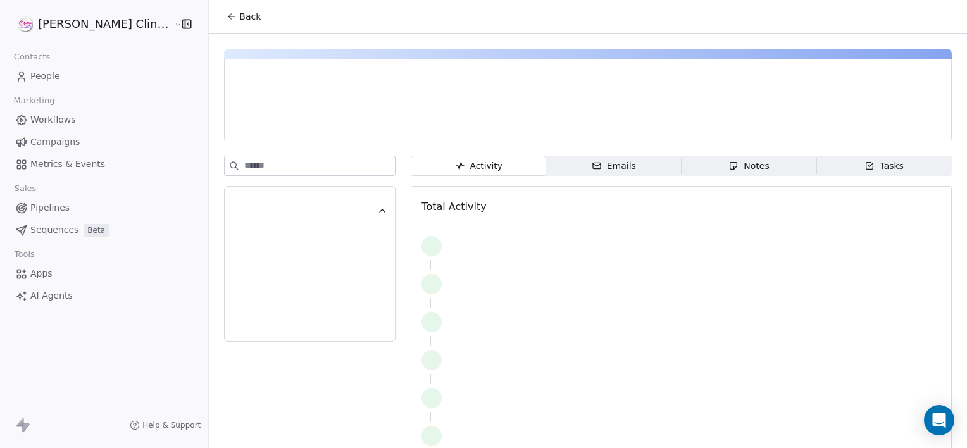
click at [702, 162] on span "Notes Notes" at bounding box center [748, 166] width 135 height 20
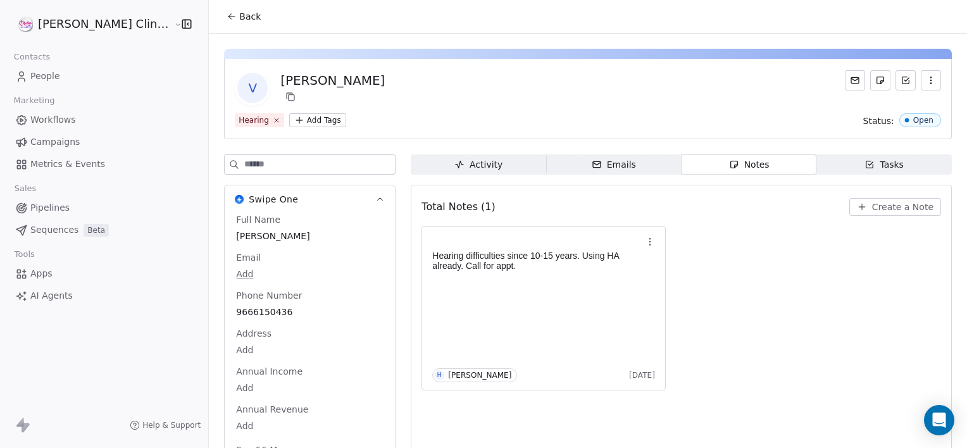
click at [239, 13] on span "Back" at bounding box center [250, 16] width 22 height 13
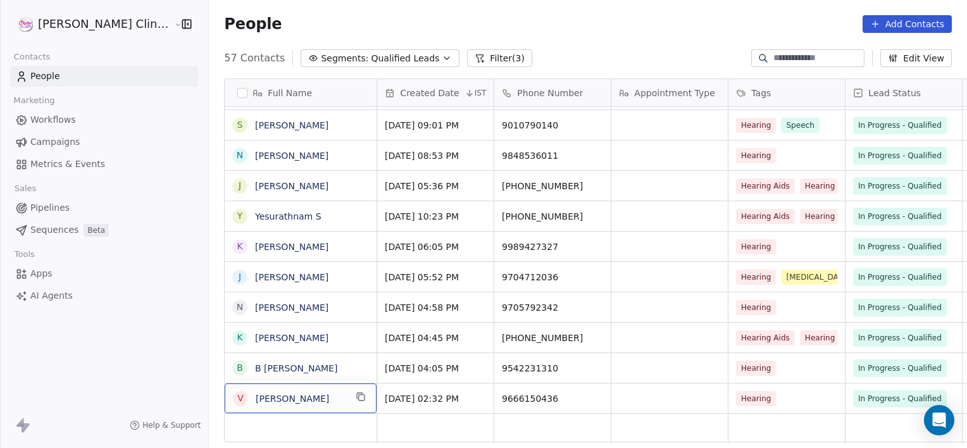
click at [263, 401] on span "[PERSON_NAME]" at bounding box center [301, 398] width 90 height 13
click at [255, 397] on link "[PERSON_NAME]" at bounding box center [291, 398] width 73 height 10
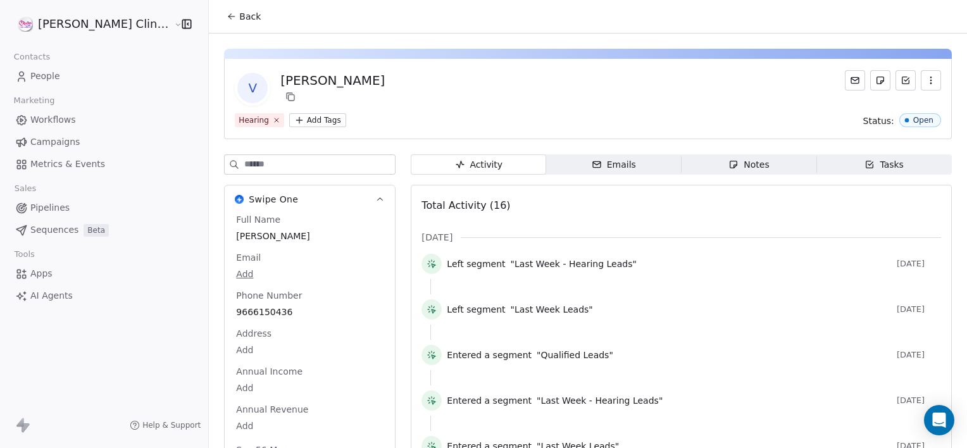
click at [728, 166] on icon "button" at bounding box center [733, 164] width 10 height 10
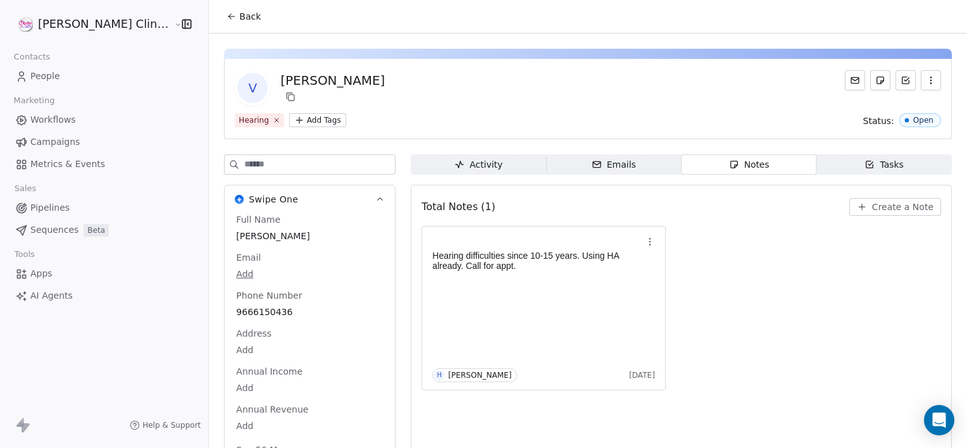
click at [853, 201] on button "Create a Note" at bounding box center [895, 207] width 92 height 18
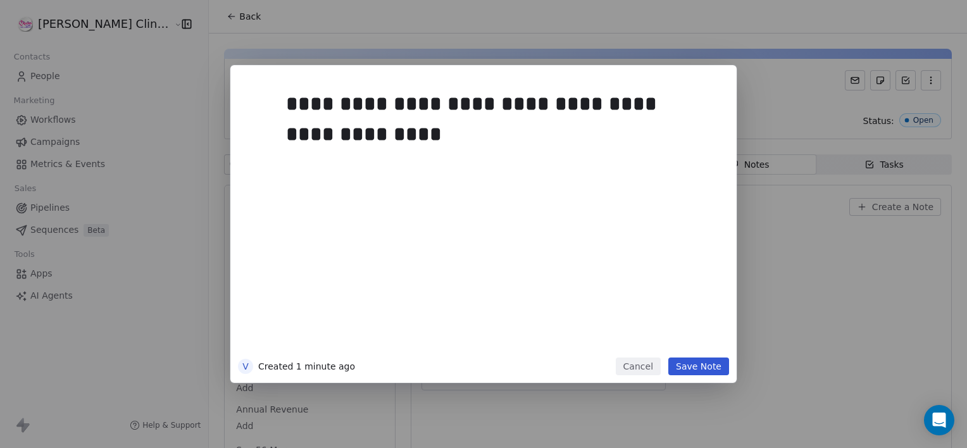
click at [687, 369] on button "Save Note" at bounding box center [698, 366] width 61 height 18
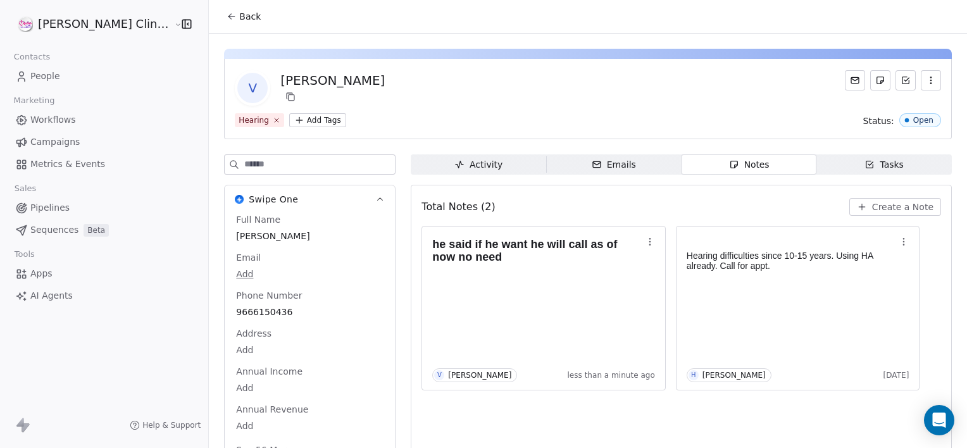
click at [219, 9] on button "Back" at bounding box center [243, 16] width 49 height 23
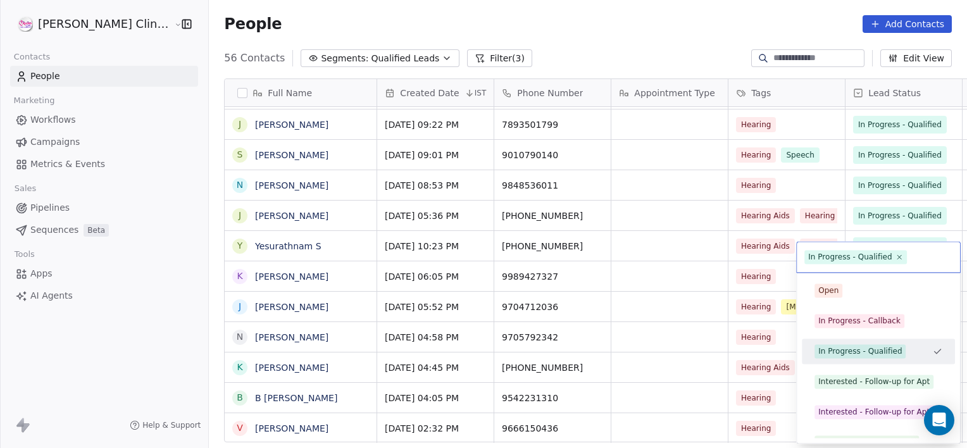
scroll to position [1364, 0]
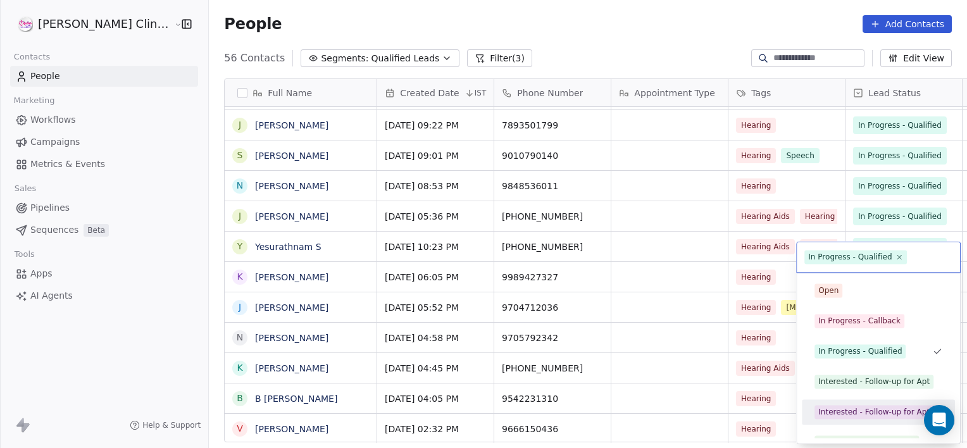
click at [759, 427] on html "[PERSON_NAME] Clinic External Contacts People Marketing Workflows Campaigns Met…" at bounding box center [483, 224] width 967 height 448
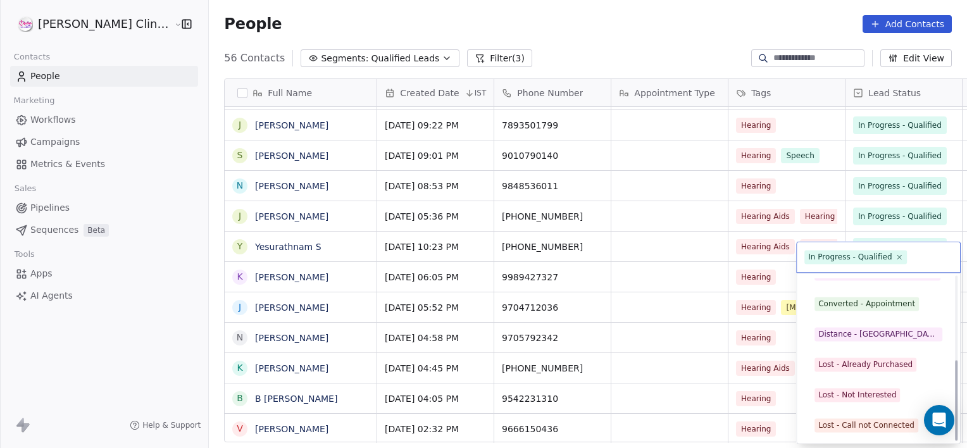
scroll to position [169, 0]
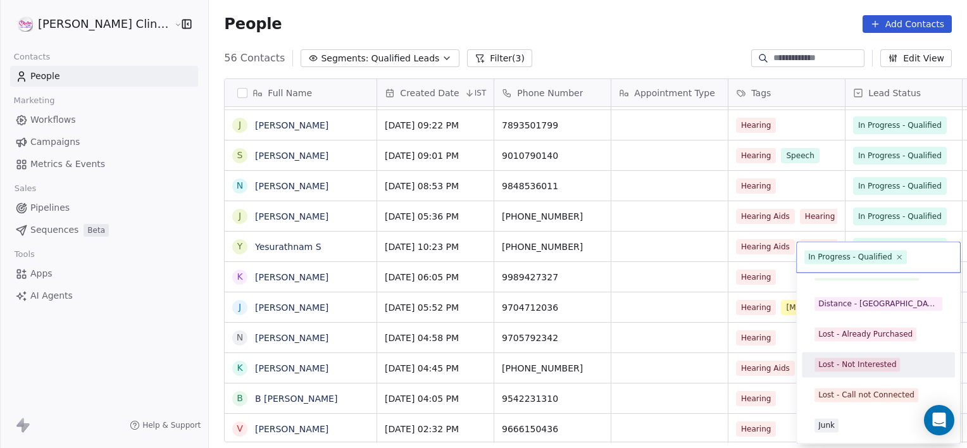
click at [829, 352] on div "Lost - Not Interested" at bounding box center [877, 364] width 153 height 25
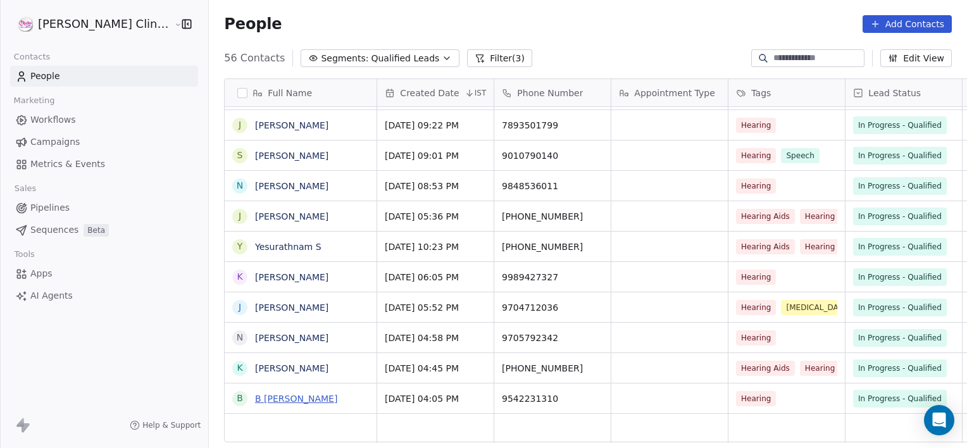
click at [255, 400] on link "B [PERSON_NAME]" at bounding box center [296, 398] width 82 height 10
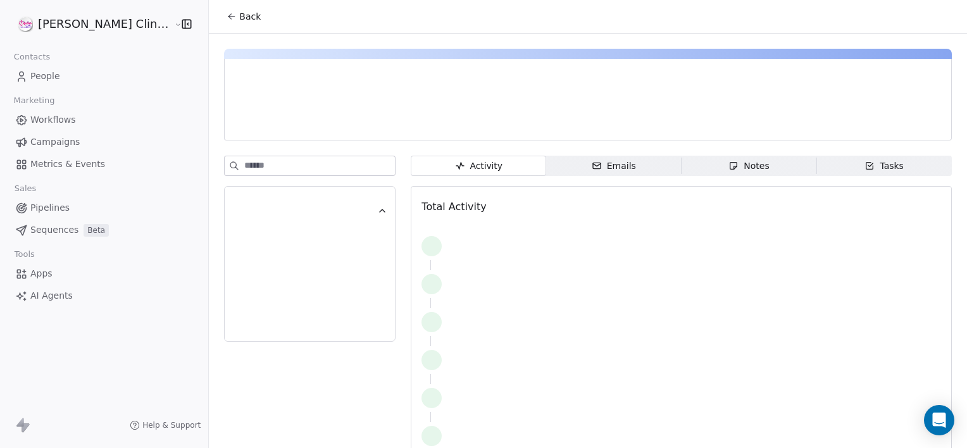
click at [712, 156] on span "Notes Notes" at bounding box center [748, 166] width 135 height 20
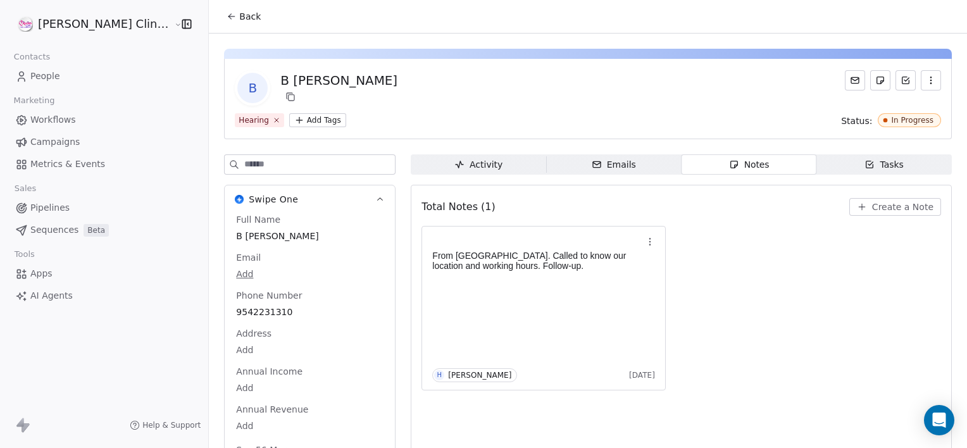
click at [872, 206] on span "Create a Note" at bounding box center [902, 207] width 61 height 13
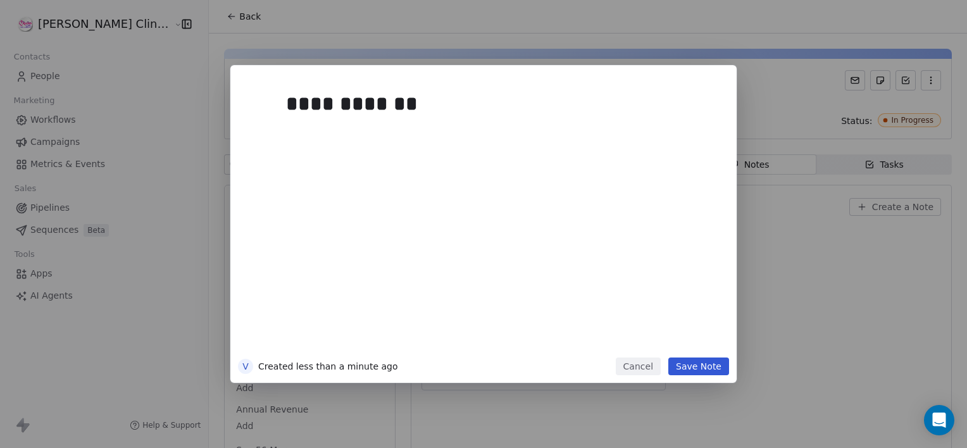
click at [706, 368] on button "Save Note" at bounding box center [698, 366] width 61 height 18
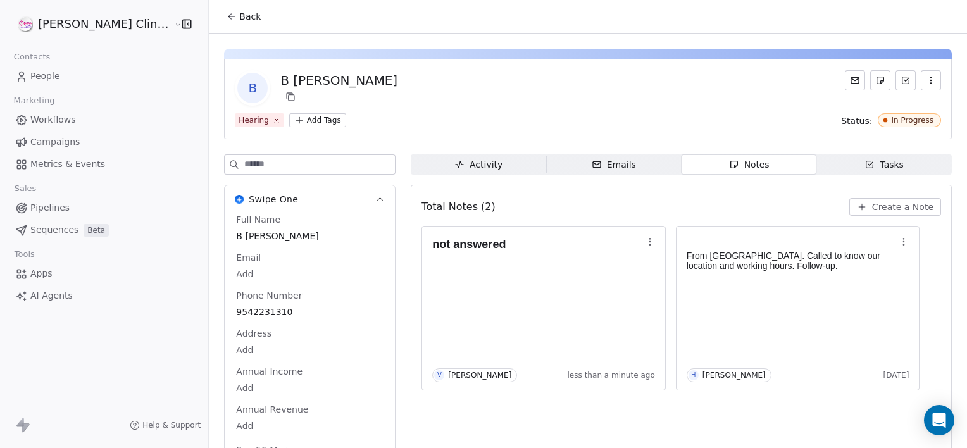
click at [239, 19] on span "Back" at bounding box center [250, 16] width 22 height 13
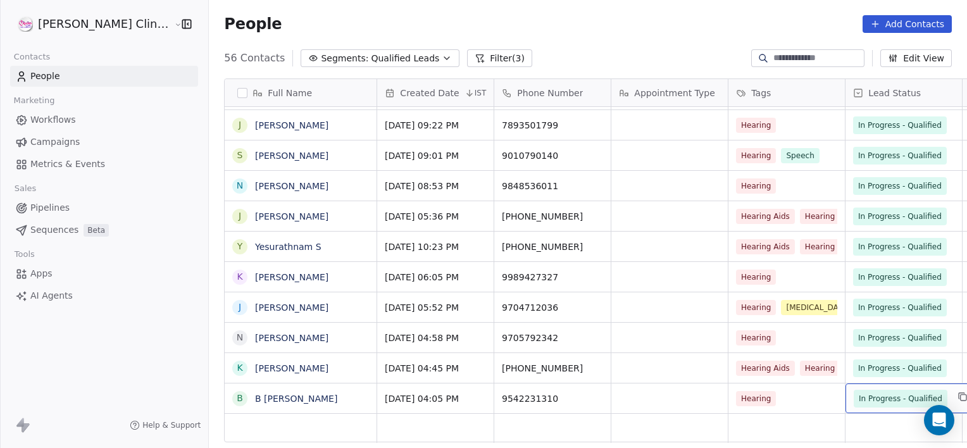
scroll to position [0, 100]
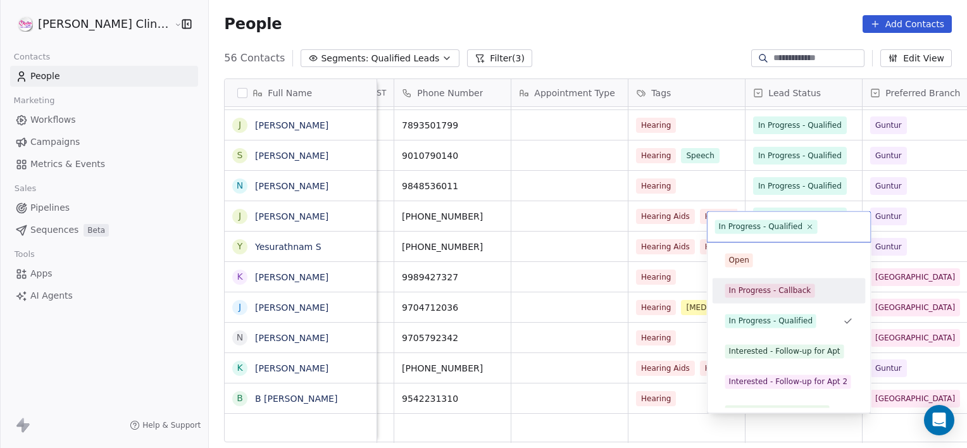
click at [803, 299] on div "In Progress - Callback" at bounding box center [788, 290] width 143 height 20
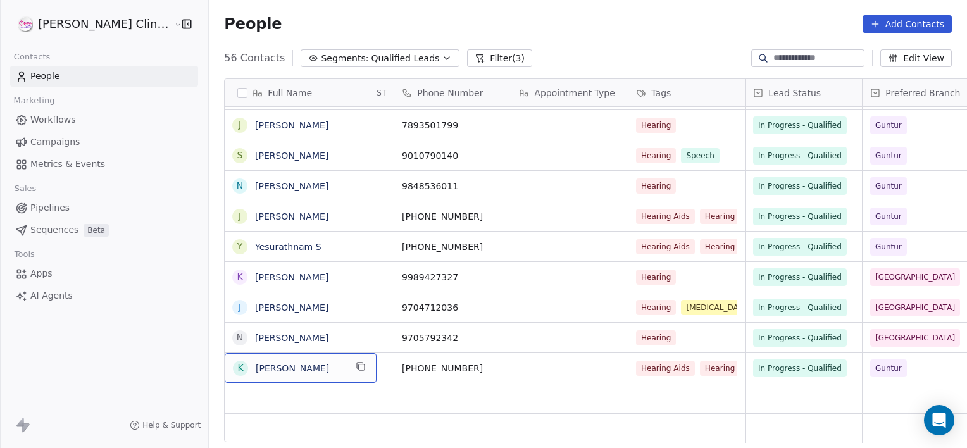
scroll to position [0, 0]
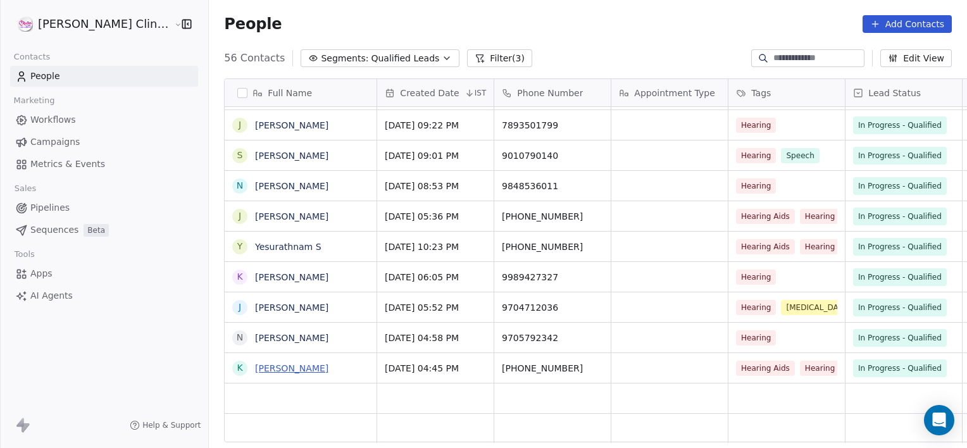
click at [255, 367] on link "[PERSON_NAME]" at bounding box center [291, 368] width 73 height 10
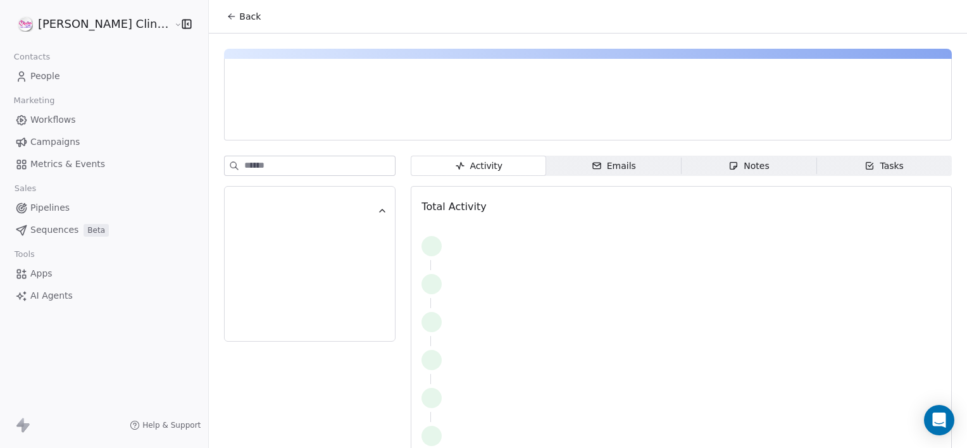
click at [691, 177] on div "Activity Activity Emails Emails Notes Notes Tasks Tasks Total Activity" at bounding box center [681, 316] width 541 height 320
click at [707, 158] on span "Notes Notes" at bounding box center [748, 166] width 135 height 20
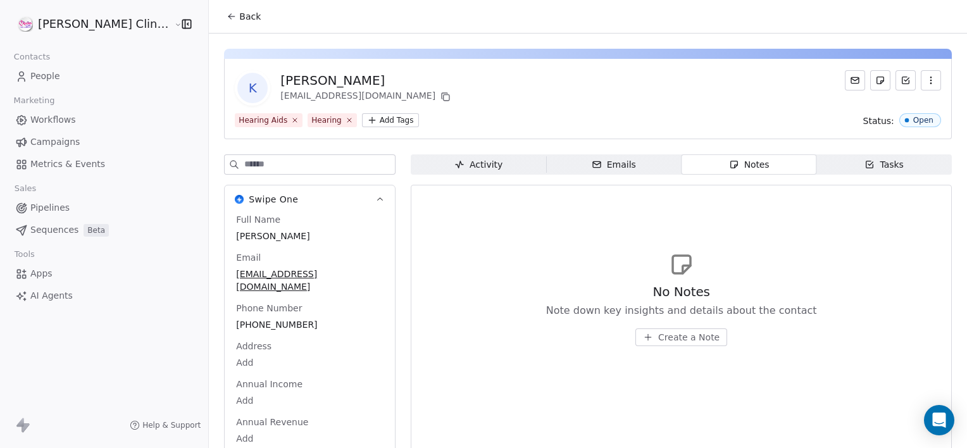
click at [665, 328] on button "Create a Note" at bounding box center [681, 337] width 92 height 18
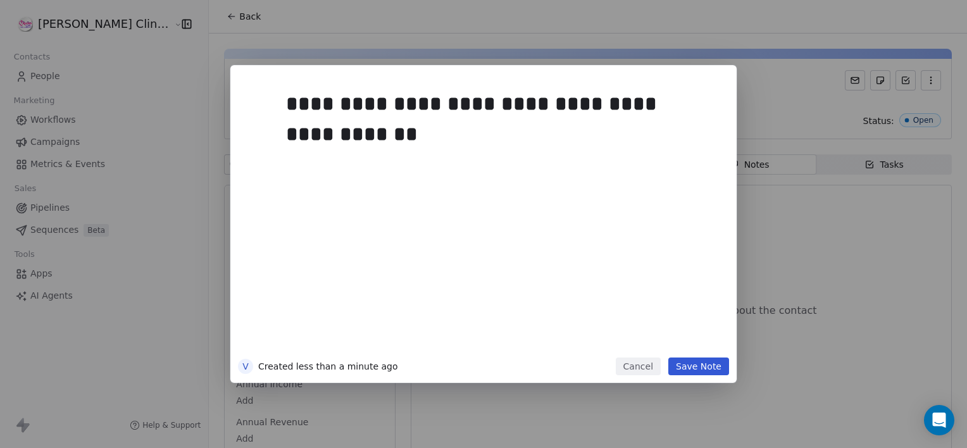
click at [686, 373] on button "Save Note" at bounding box center [698, 366] width 61 height 18
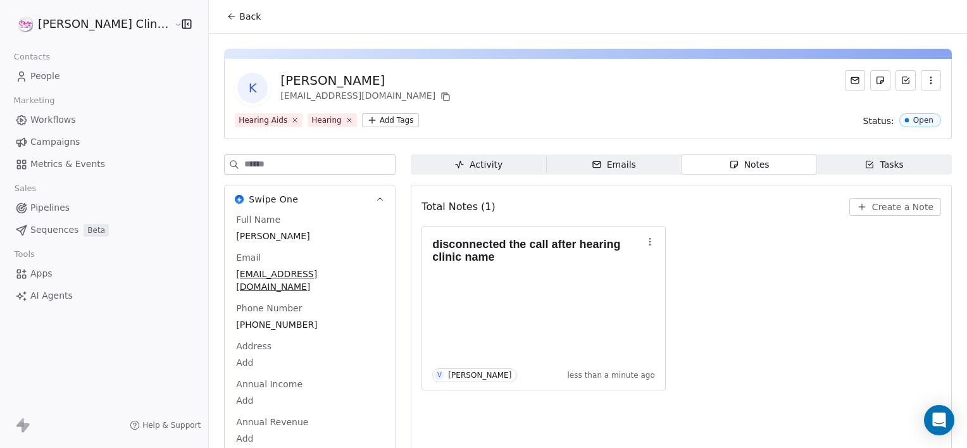
click at [226, 21] on icon at bounding box center [231, 16] width 10 height 10
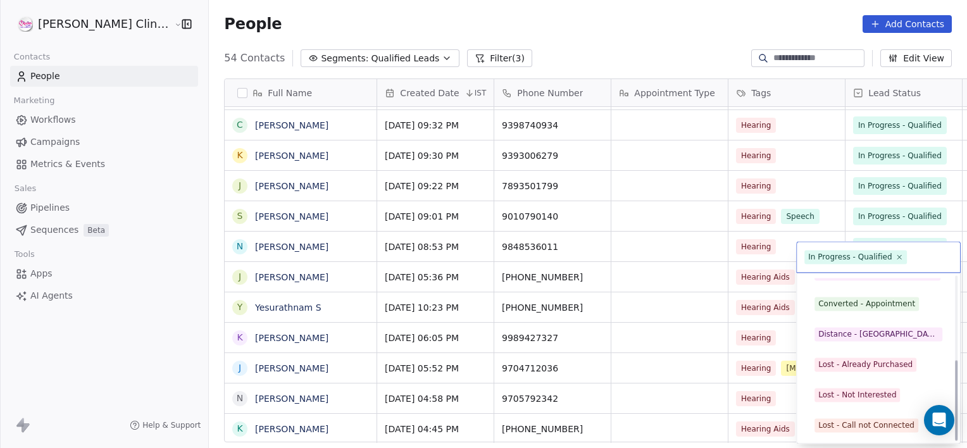
scroll to position [169, 0]
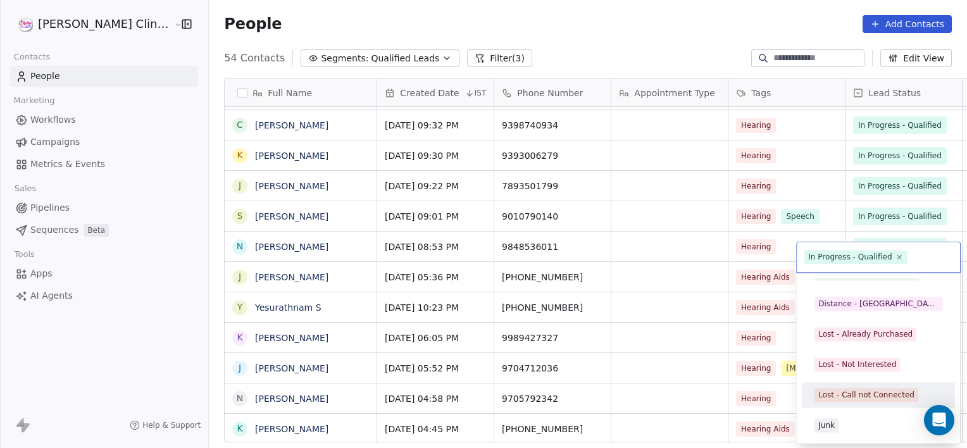
click at [855, 390] on div "Lost - Call not Connected" at bounding box center [866, 394] width 96 height 11
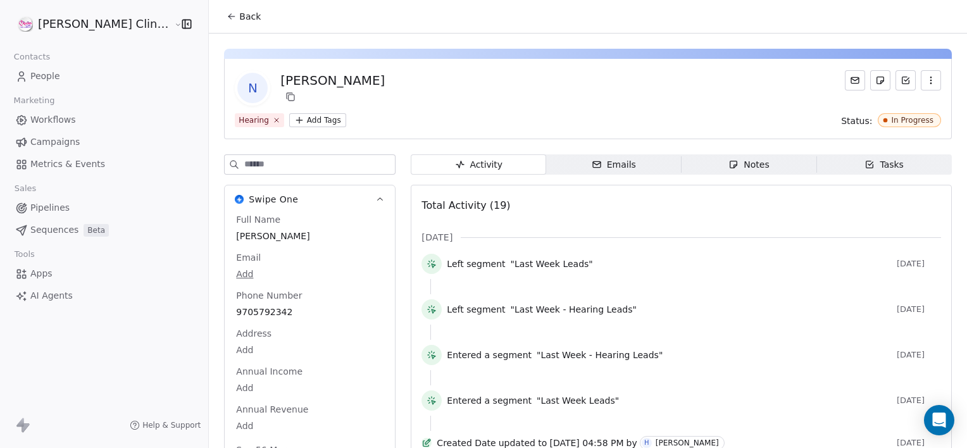
click at [219, 27] on button "Back" at bounding box center [243, 16] width 49 height 23
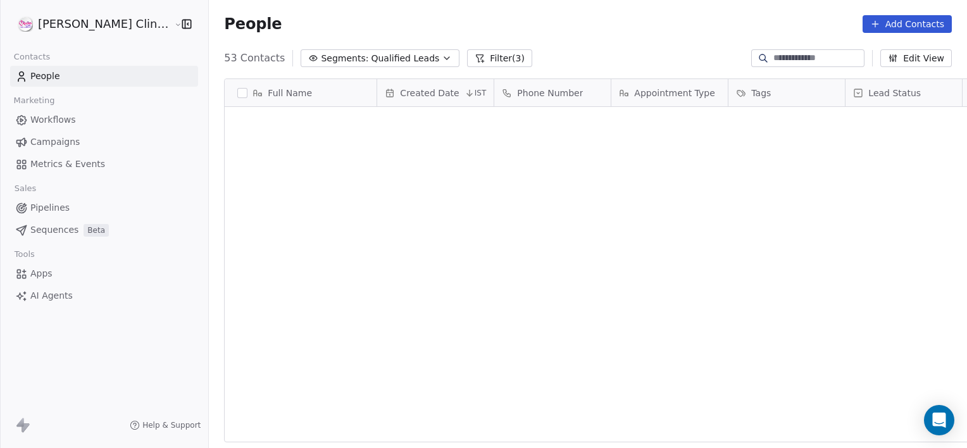
scroll to position [385, 786]
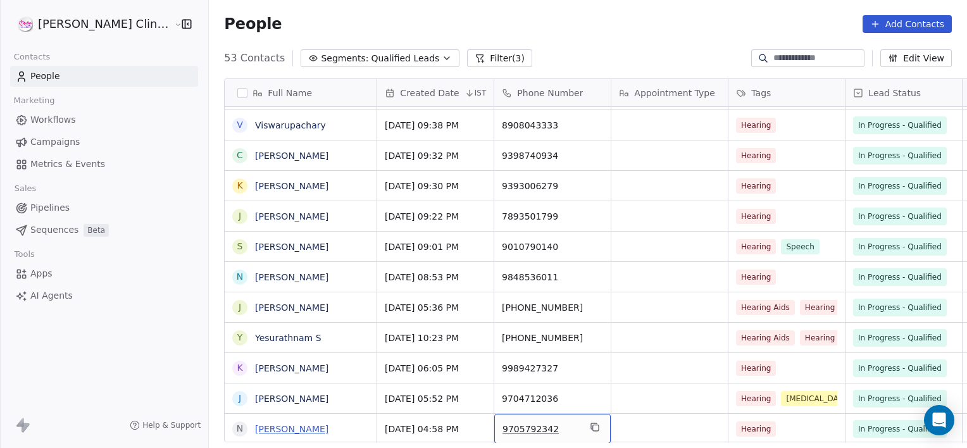
click at [255, 425] on link "[PERSON_NAME]" at bounding box center [291, 429] width 73 height 10
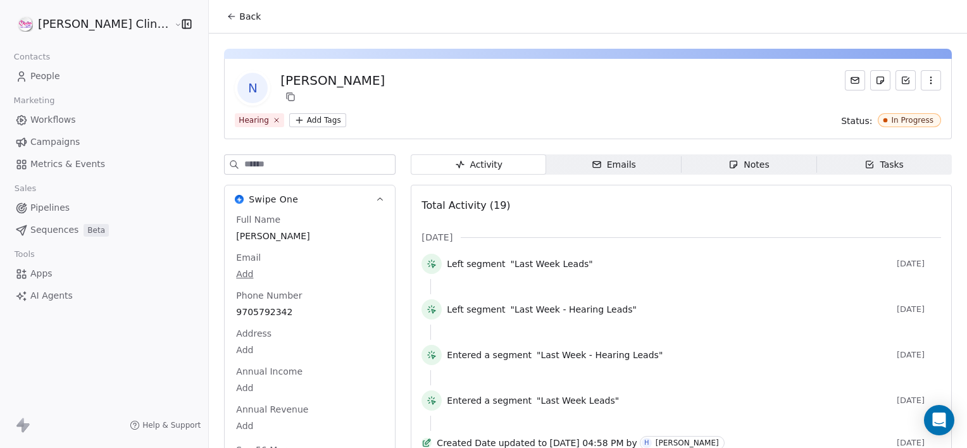
click at [728, 164] on div "Notes" at bounding box center [748, 164] width 40 height 13
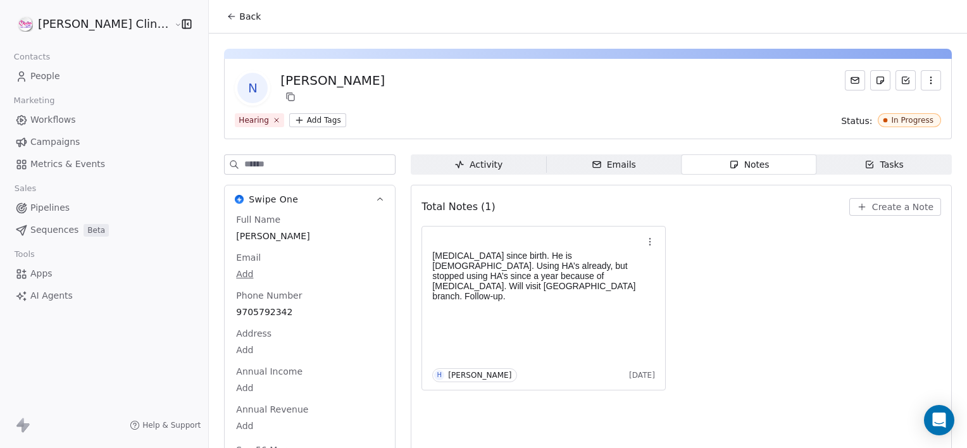
click at [901, 205] on span "Create a Note" at bounding box center [902, 207] width 61 height 13
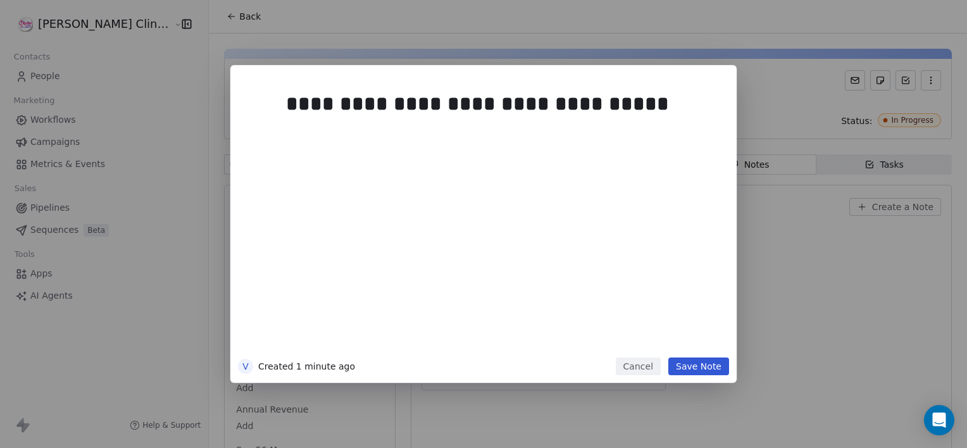
click at [708, 367] on button "Save Note" at bounding box center [698, 366] width 61 height 18
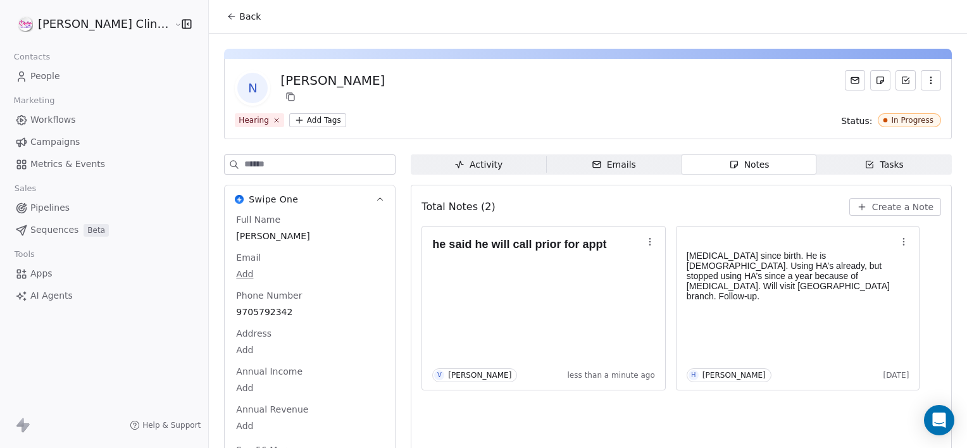
click at [219, 8] on button "Back" at bounding box center [243, 16] width 49 height 23
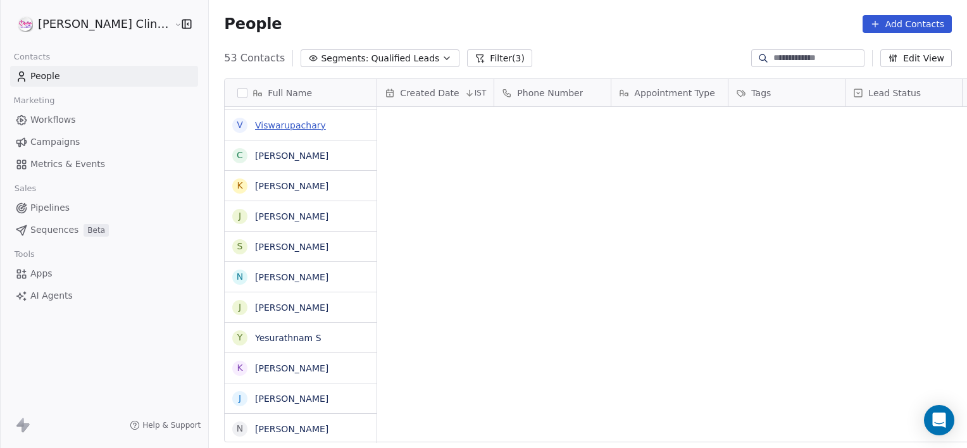
scroll to position [385, 786]
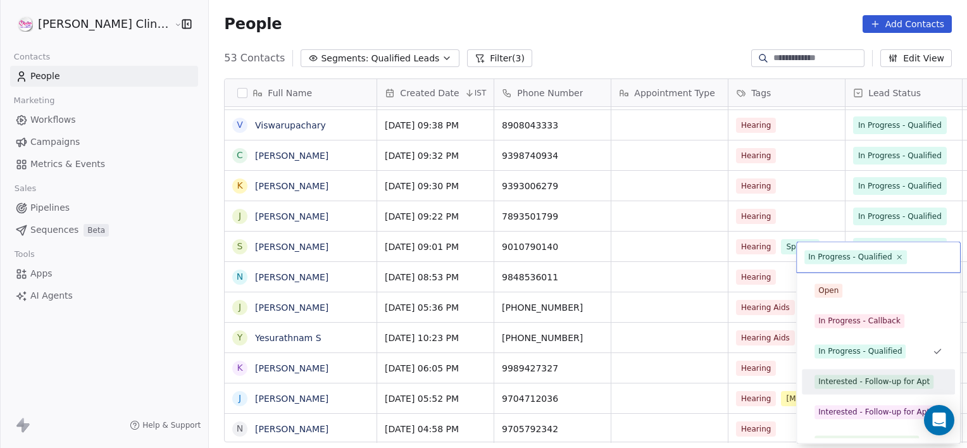
click at [865, 376] on div "Interested - Follow-up for Apt" at bounding box center [873, 381] width 111 height 11
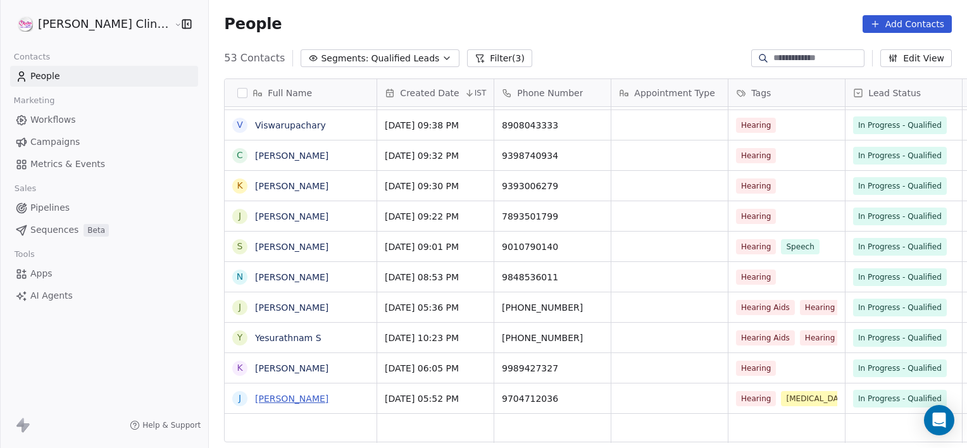
click at [255, 397] on link "[PERSON_NAME]" at bounding box center [291, 398] width 73 height 10
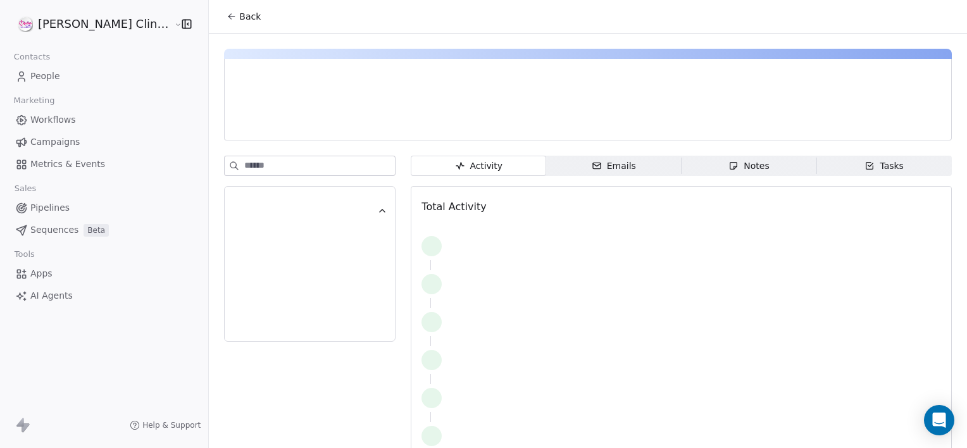
click at [250, 397] on div at bounding box center [309, 316] width 171 height 320
click at [728, 164] on div "Notes" at bounding box center [748, 165] width 40 height 13
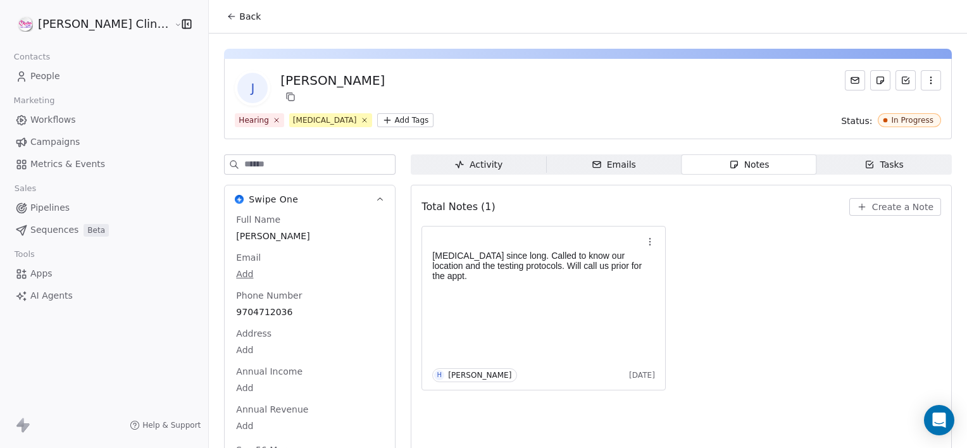
click at [884, 204] on span "Create a Note" at bounding box center [902, 207] width 61 height 13
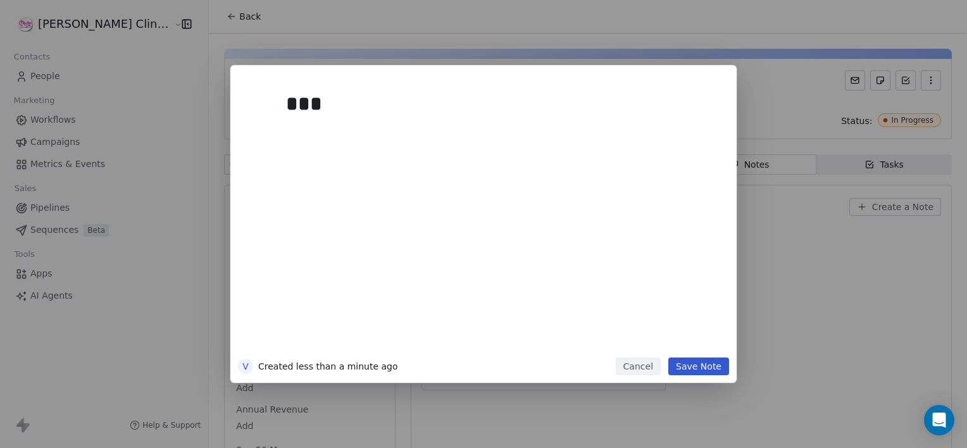
click at [641, 371] on button "Cancel" at bounding box center [637, 366] width 45 height 18
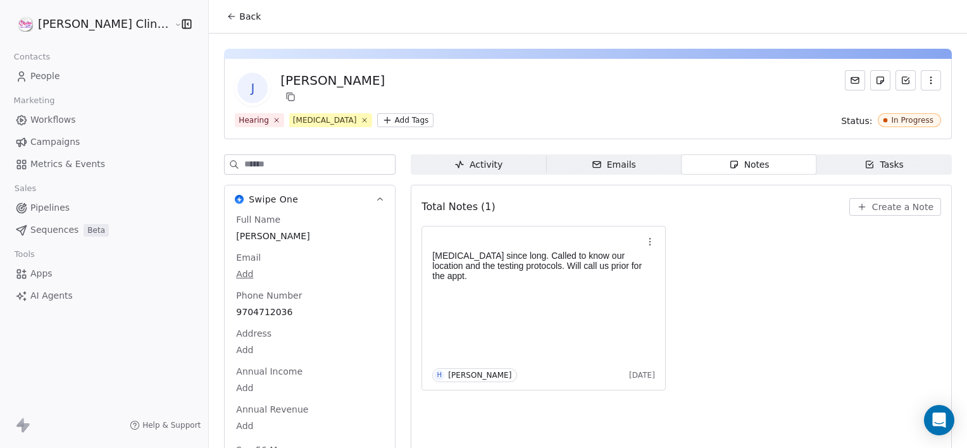
click at [878, 207] on span "Create a Note" at bounding box center [902, 207] width 61 height 13
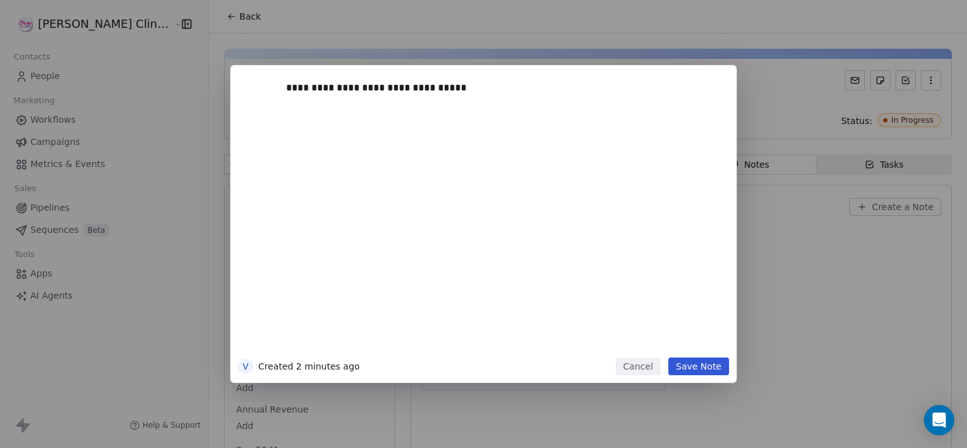
click at [703, 371] on button "Save Note" at bounding box center [698, 366] width 61 height 18
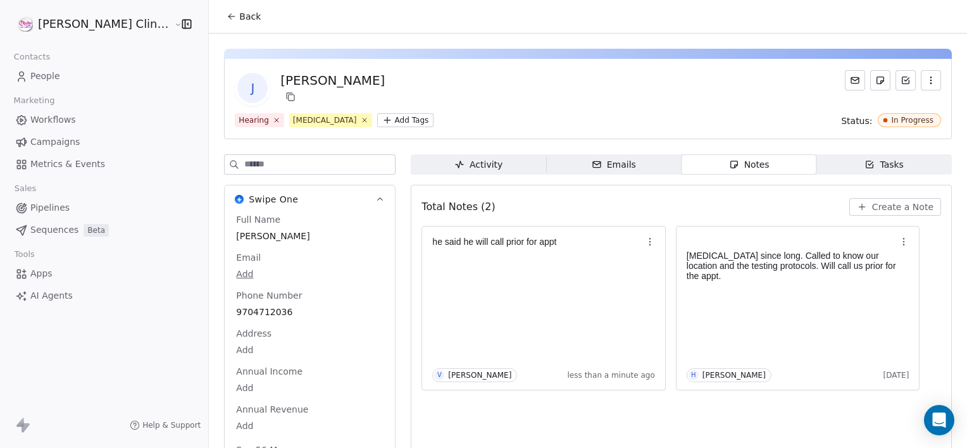
click at [239, 22] on span "Back" at bounding box center [250, 16] width 22 height 13
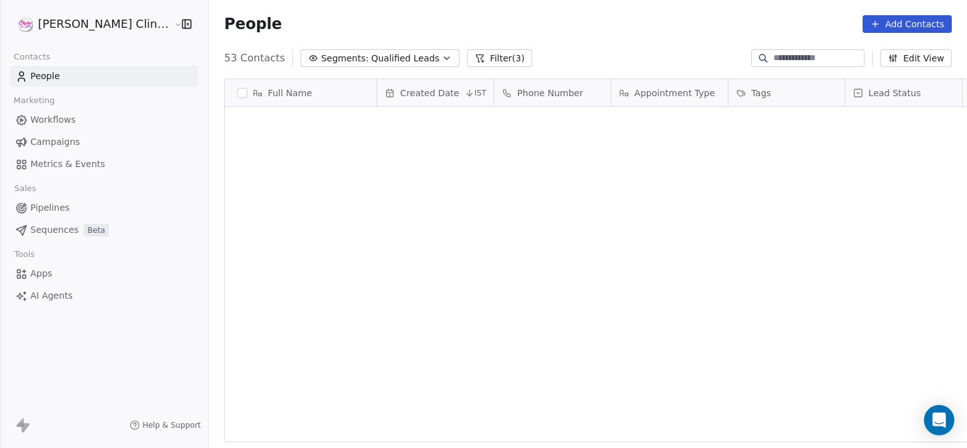
scroll to position [385, 786]
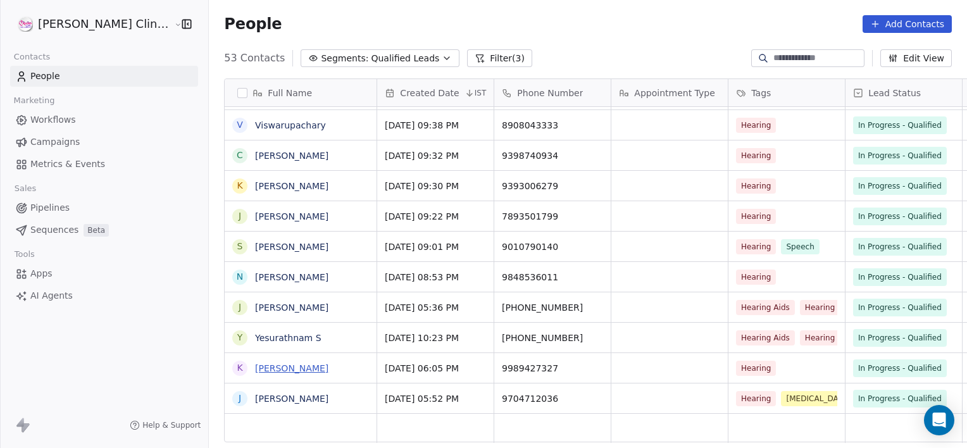
click at [255, 367] on link "[PERSON_NAME]" at bounding box center [291, 368] width 73 height 10
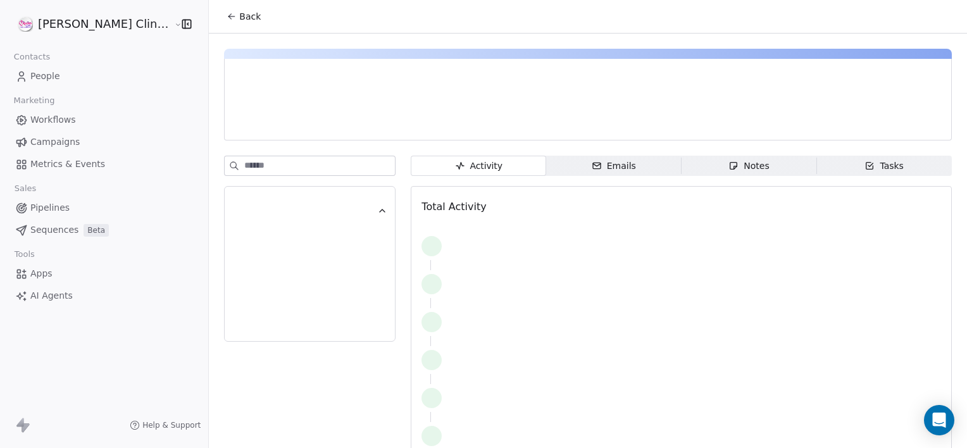
click at [741, 165] on div "Notes" at bounding box center [748, 165] width 40 height 13
